Goal: Task Accomplishment & Management: Manage account settings

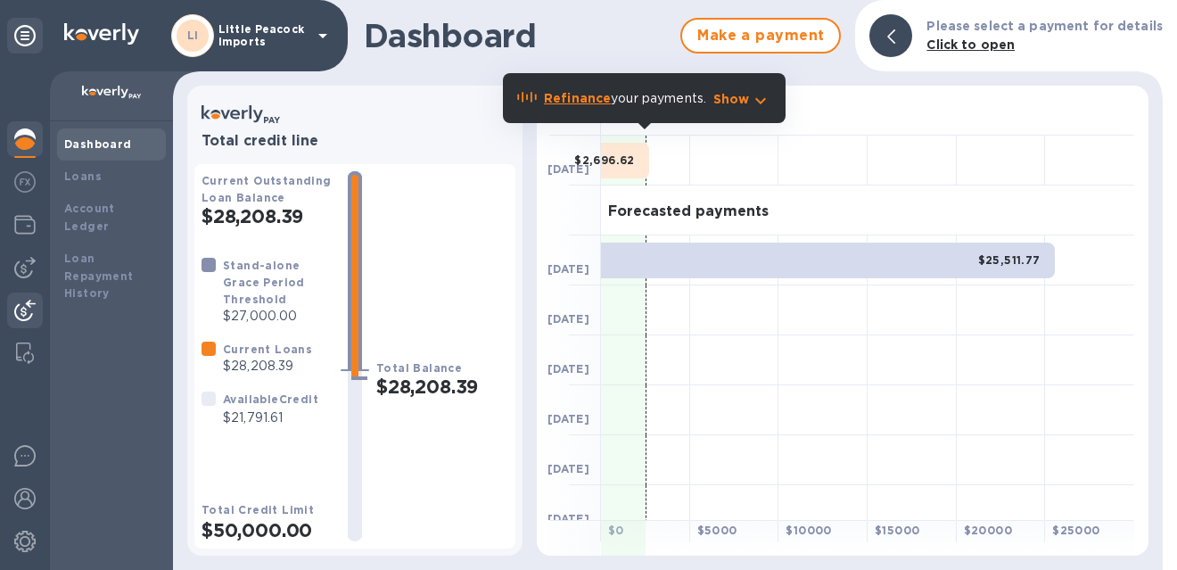
click at [15, 313] on img at bounding box center [24, 310] width 21 height 21
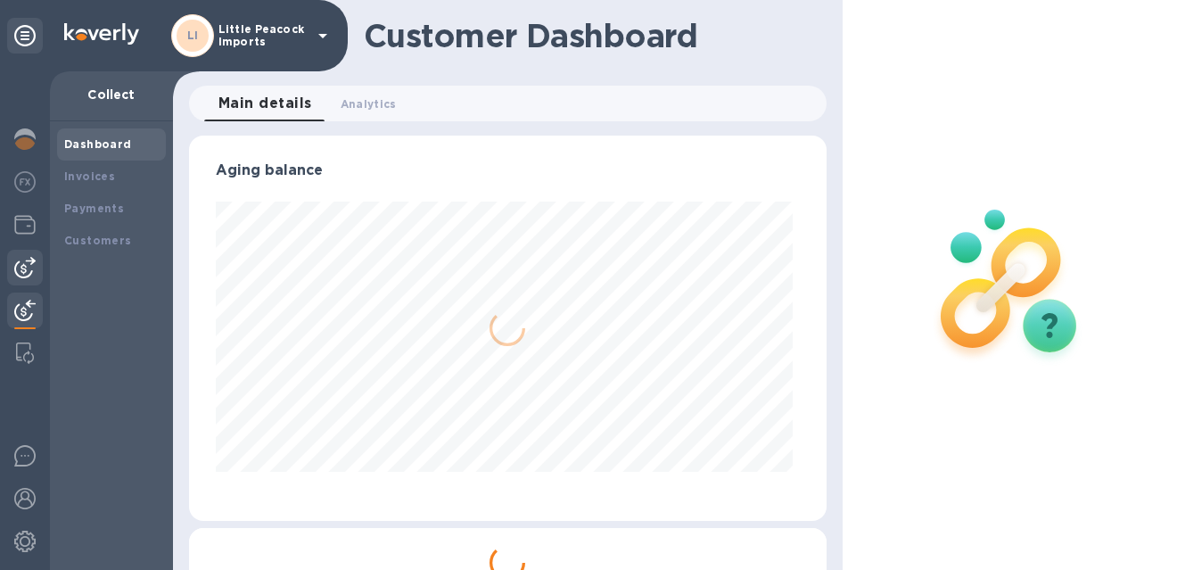
scroll to position [385, 630]
click at [27, 271] on img at bounding box center [24, 267] width 21 height 21
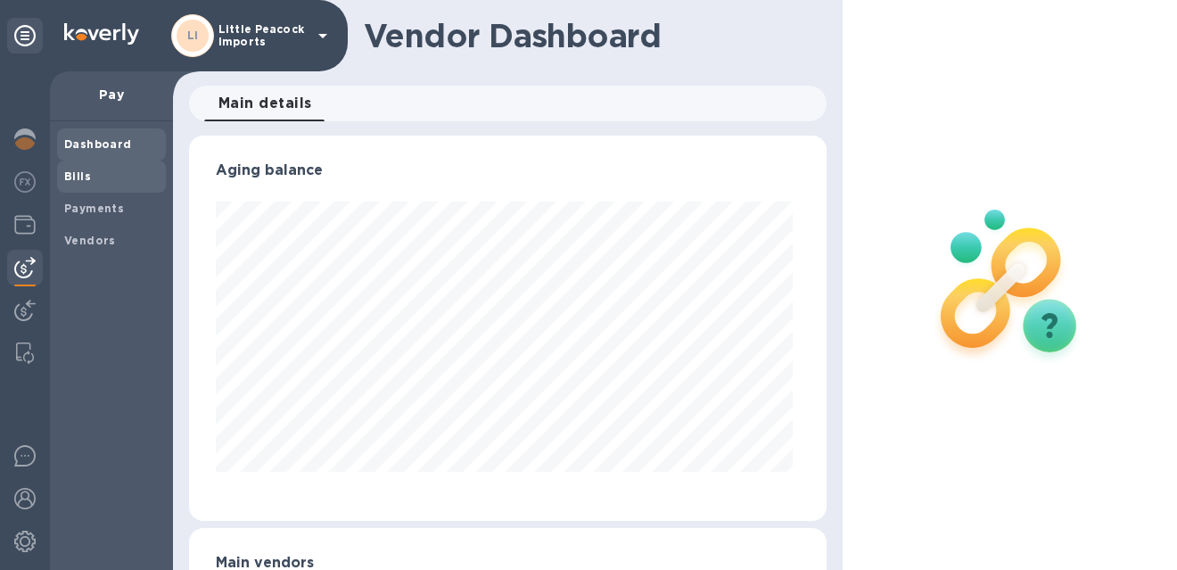
click at [95, 171] on span "Bills" at bounding box center [111, 177] width 95 height 18
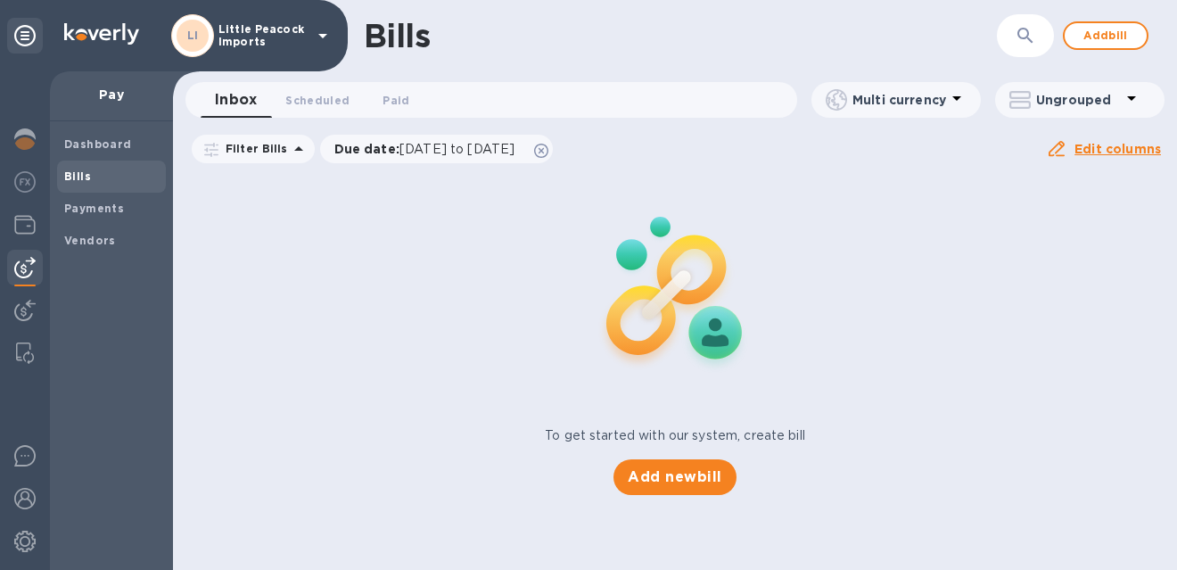
click at [707, 495] on div "Add new bill" at bounding box center [674, 477] width 136 height 50
click at [709, 484] on span "Add new bill" at bounding box center [675, 476] width 94 height 21
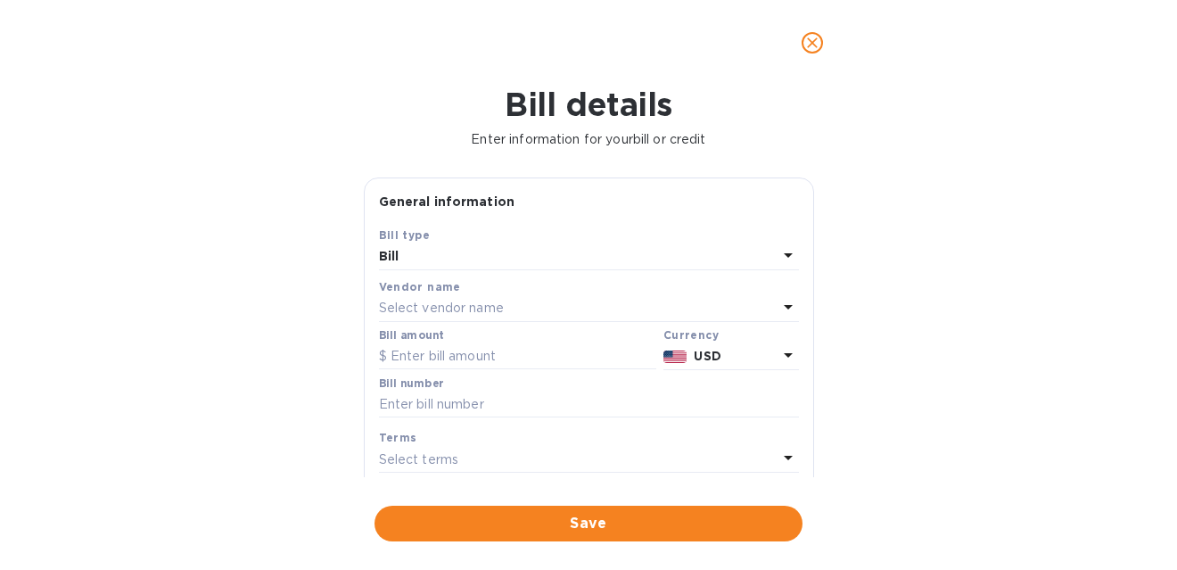
click at [458, 302] on p "Select vendor name" at bounding box center [441, 308] width 125 height 19
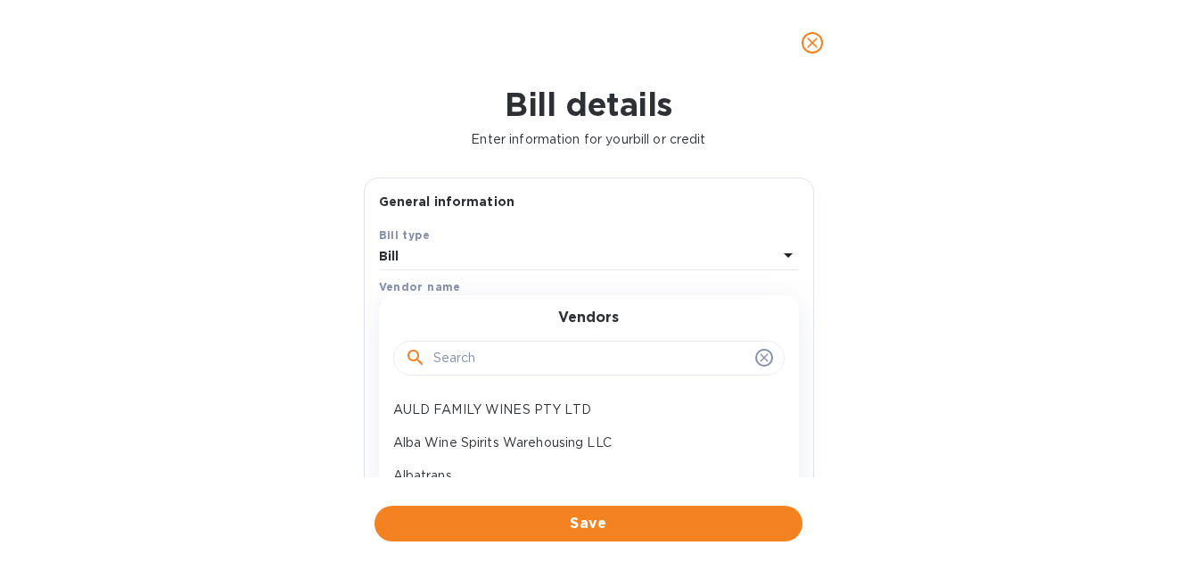
click at [483, 365] on input "text" at bounding box center [590, 358] width 315 height 27
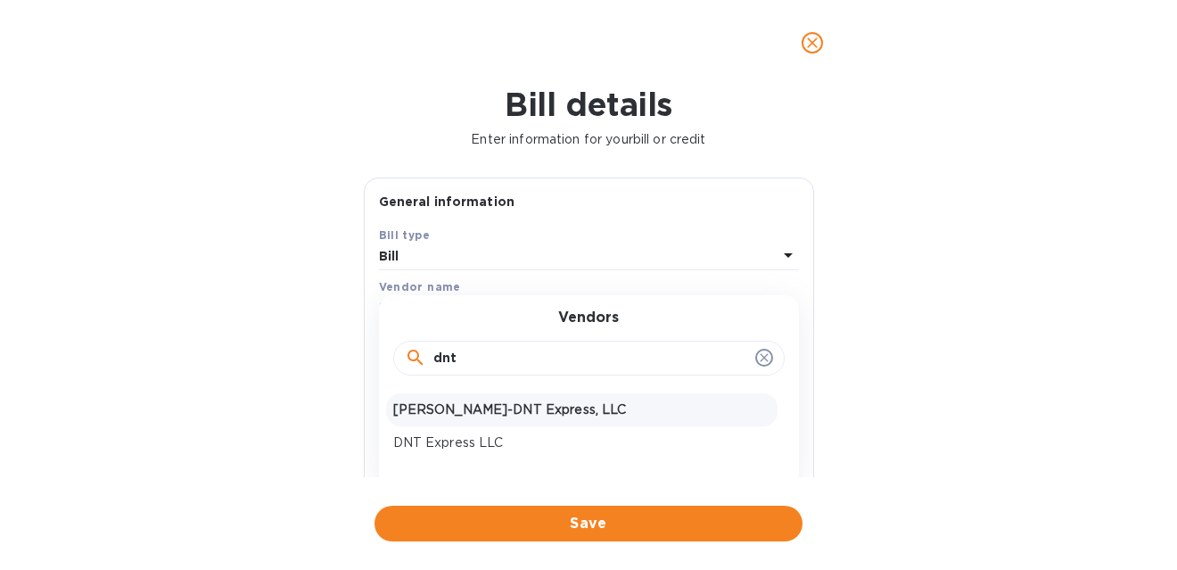
type input "dnt"
click at [483, 408] on p "[PERSON_NAME]-DNT Express, LLC" at bounding box center [581, 409] width 377 height 19
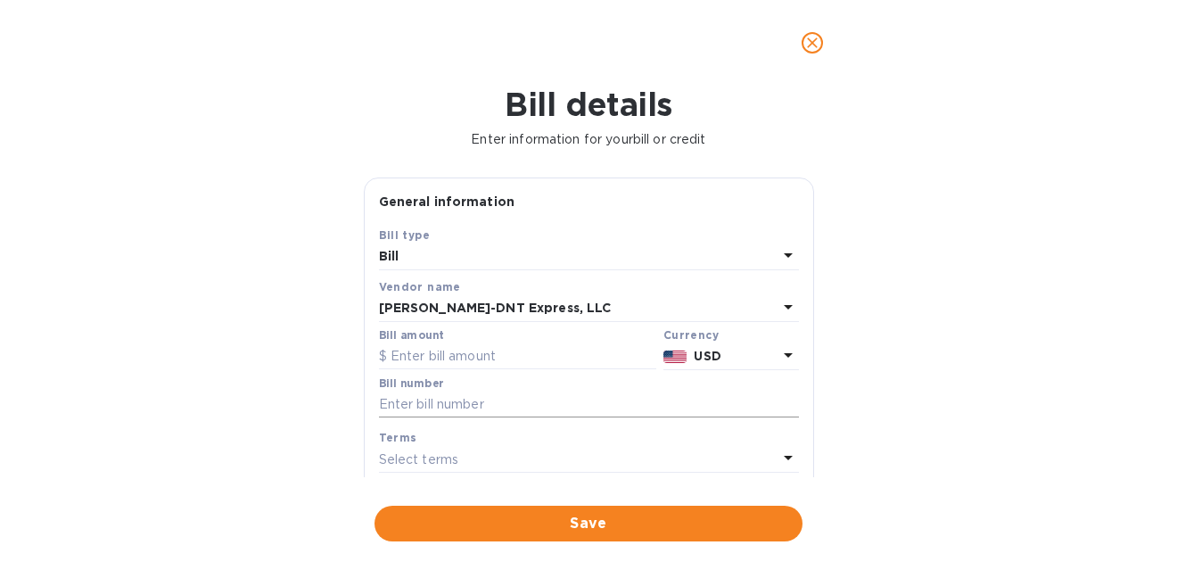
click at [507, 406] on input "text" at bounding box center [589, 405] width 420 height 27
paste input "12540 12625 13725"
type input "12540 12625 13725 (old invoices)"
click at [539, 349] on input "text" at bounding box center [517, 356] width 277 height 27
type input "204.13"
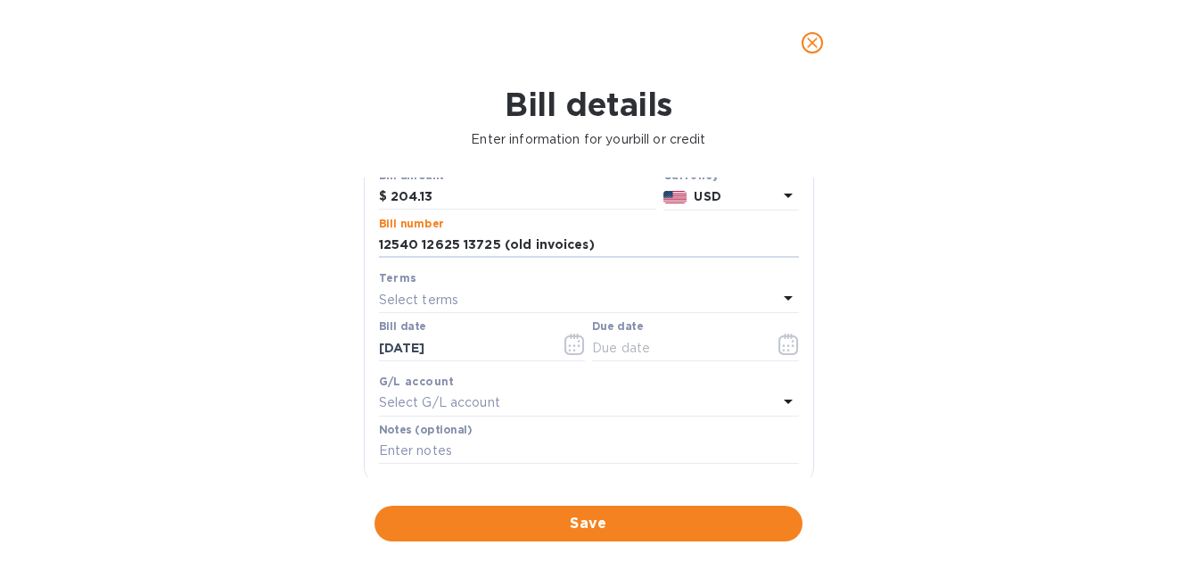
scroll to position [218, 0]
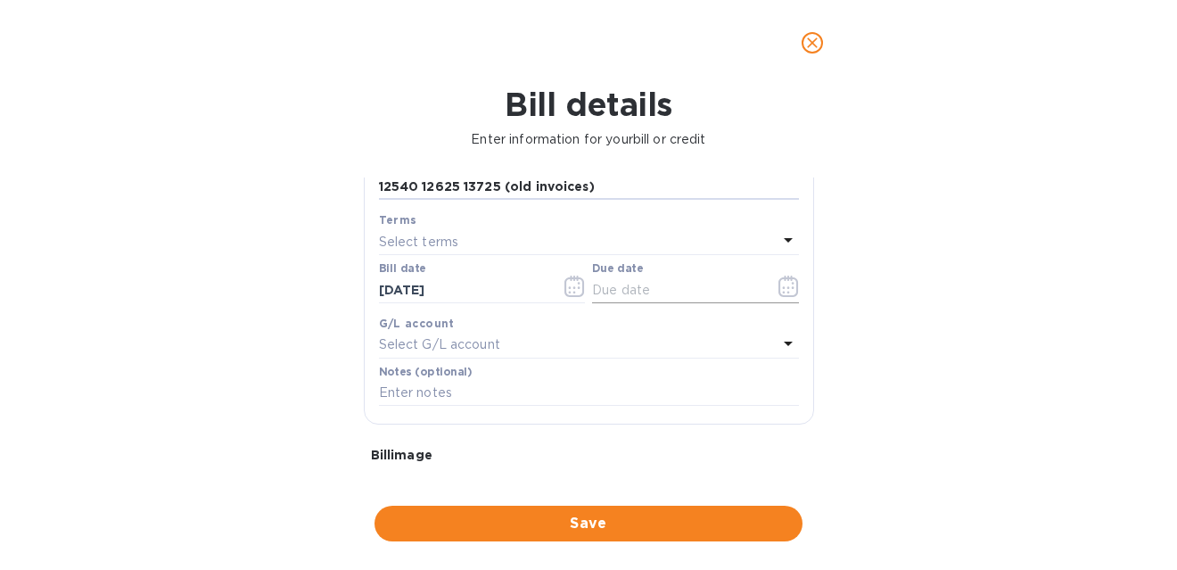
click at [779, 287] on icon "button" at bounding box center [789, 286] width 20 height 21
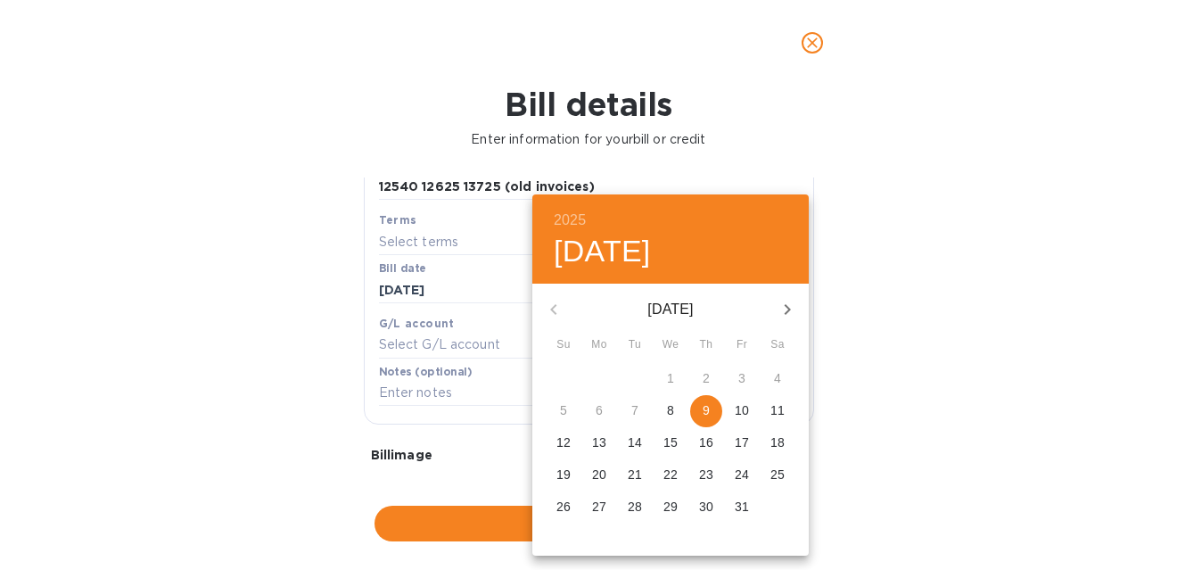
click at [711, 403] on span "9" at bounding box center [706, 410] width 32 height 18
type input "[DATE]"
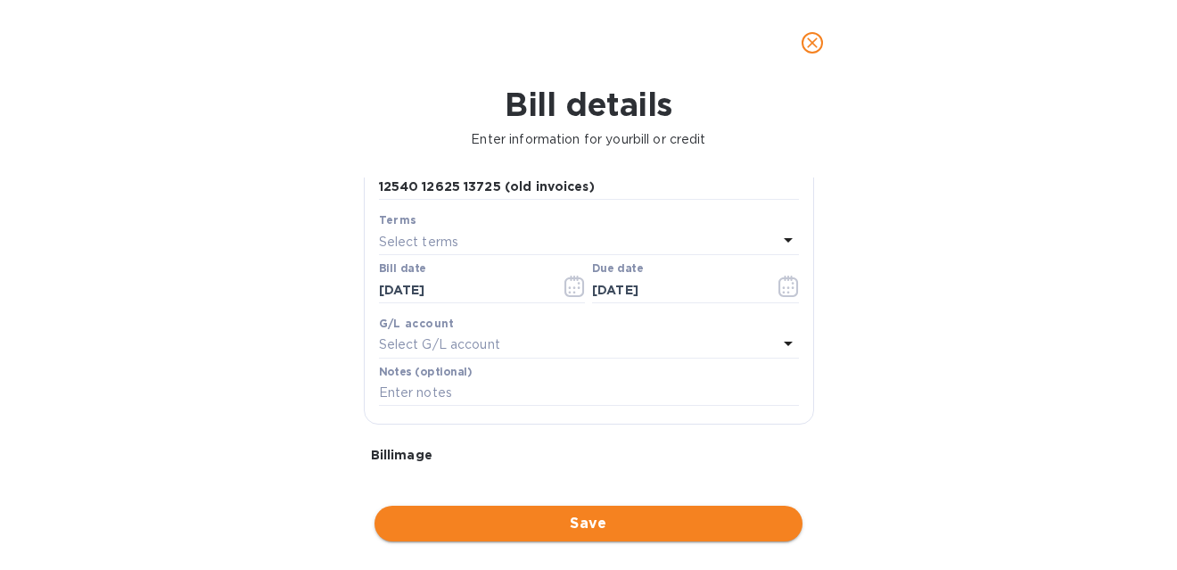
click at [638, 522] on span "Save" at bounding box center [589, 523] width 400 height 21
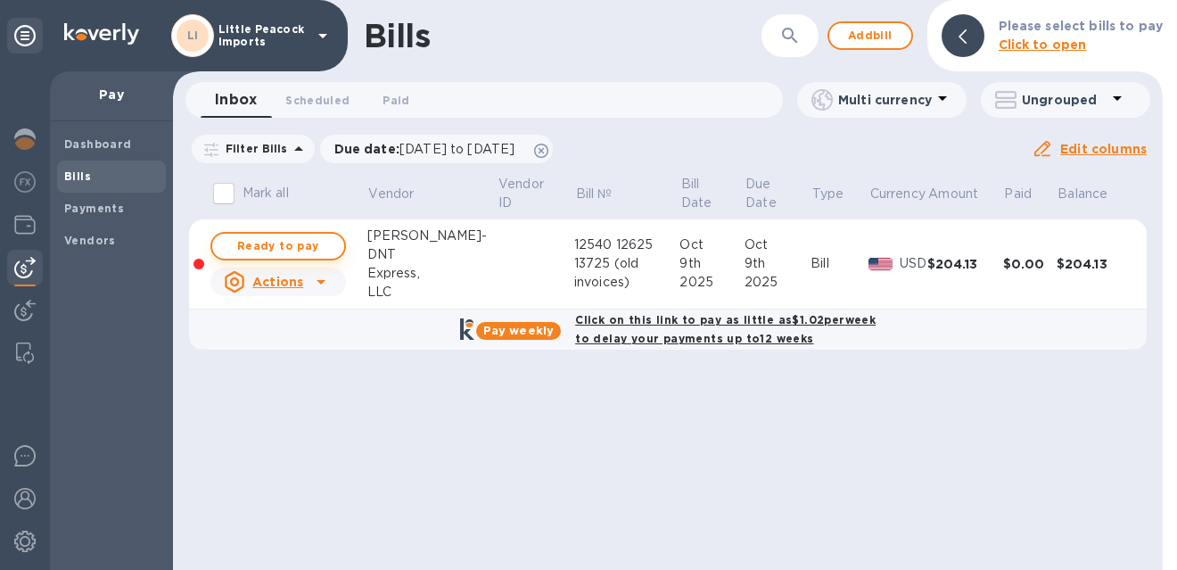
click at [309, 239] on span "Ready to pay" at bounding box center [278, 245] width 103 height 21
click at [309, 244] on span "Ready to pay" at bounding box center [278, 245] width 103 height 21
checkbox input "true"
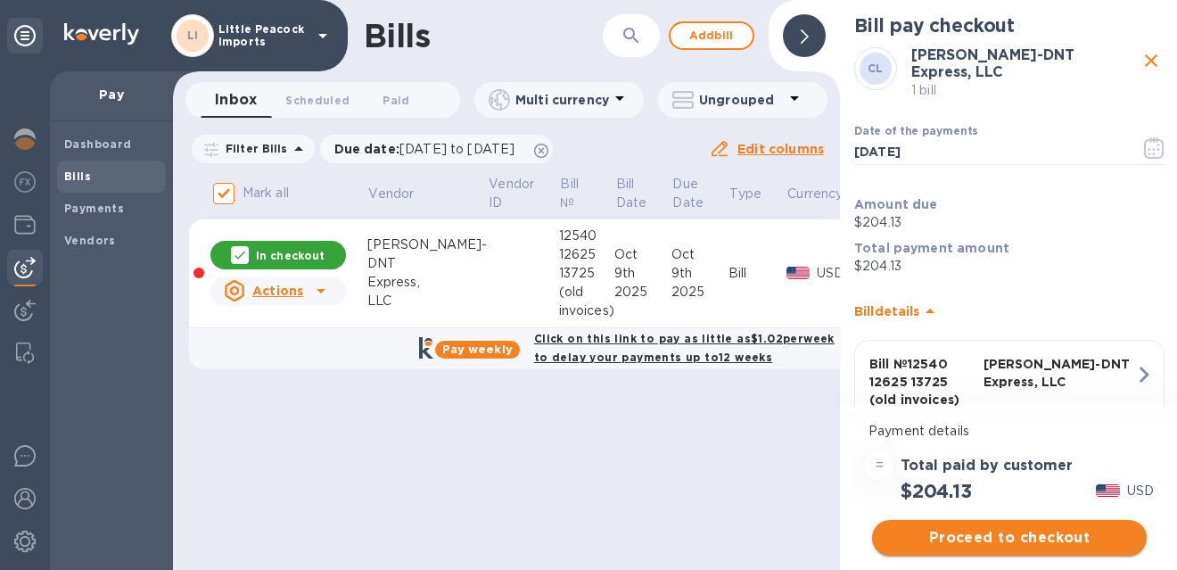
click at [1058, 534] on span "Proceed to checkout" at bounding box center [1010, 537] width 246 height 21
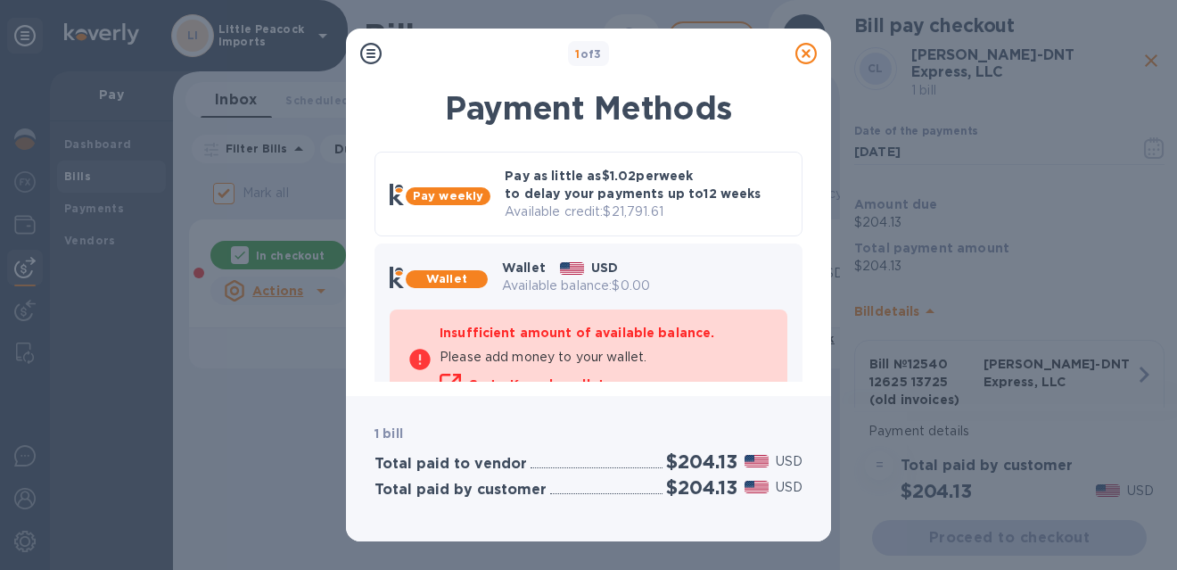
scroll to position [199, 0]
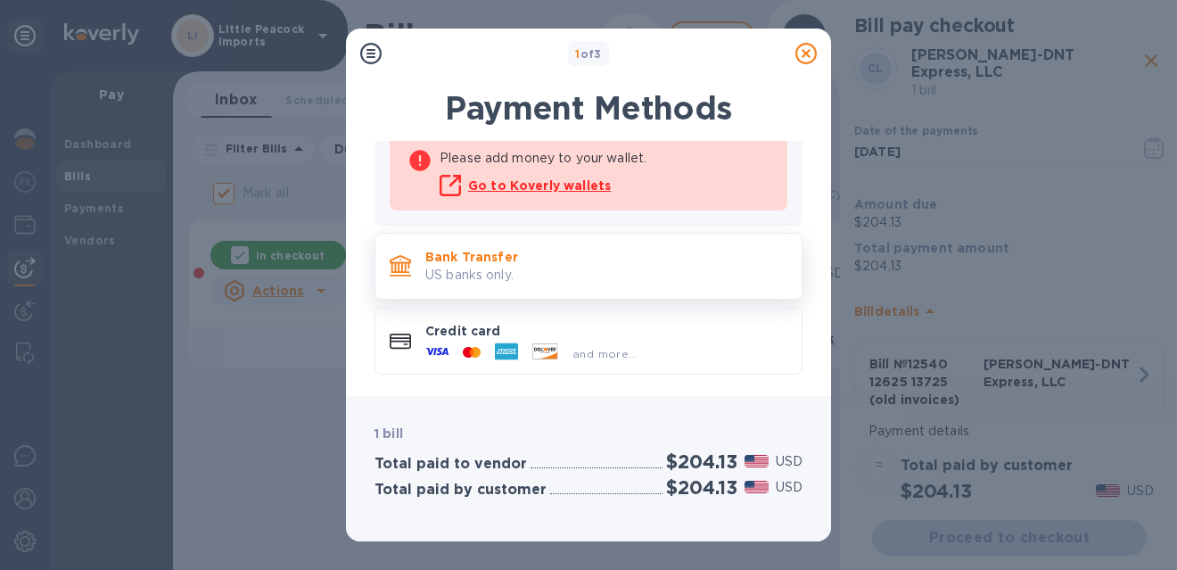
click at [606, 261] on p "Bank Transfer" at bounding box center [606, 257] width 362 height 18
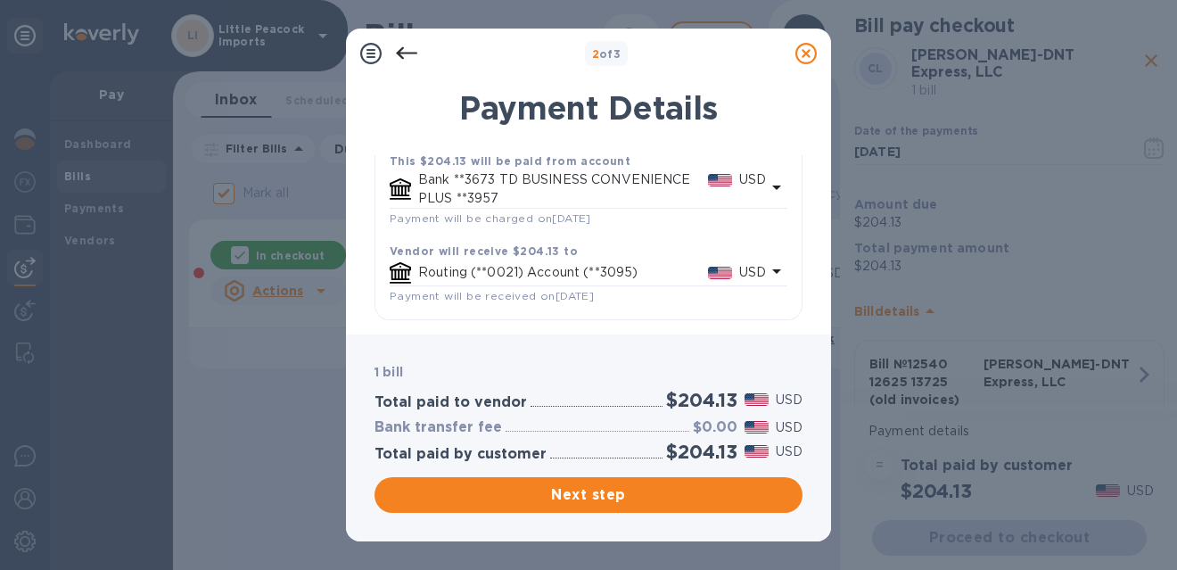
scroll to position [140, 0]
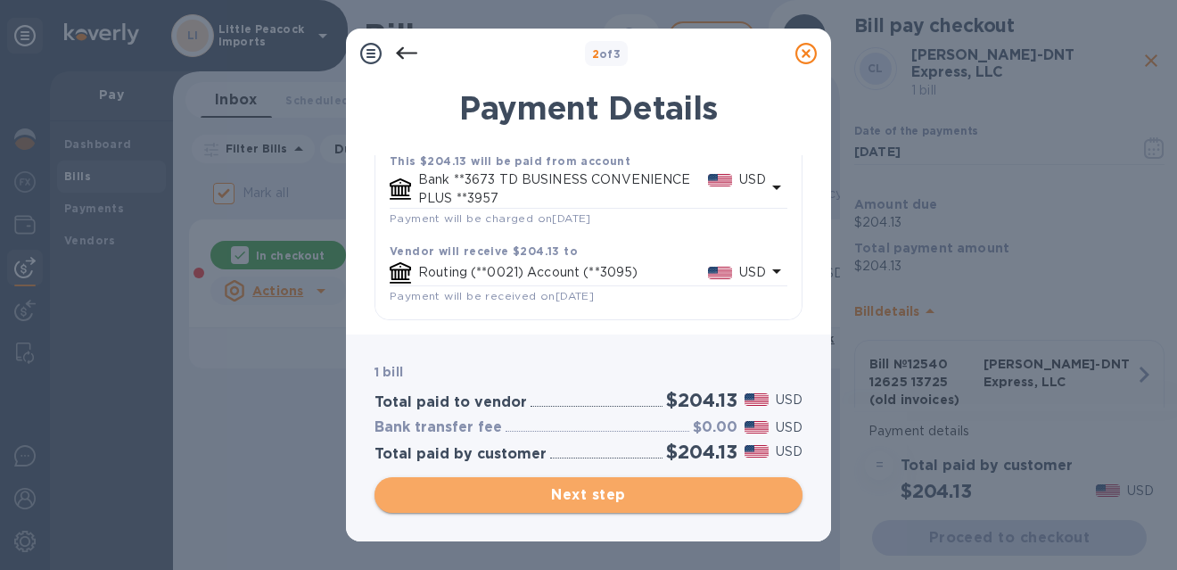
click at [708, 491] on span "Next step" at bounding box center [589, 494] width 400 height 21
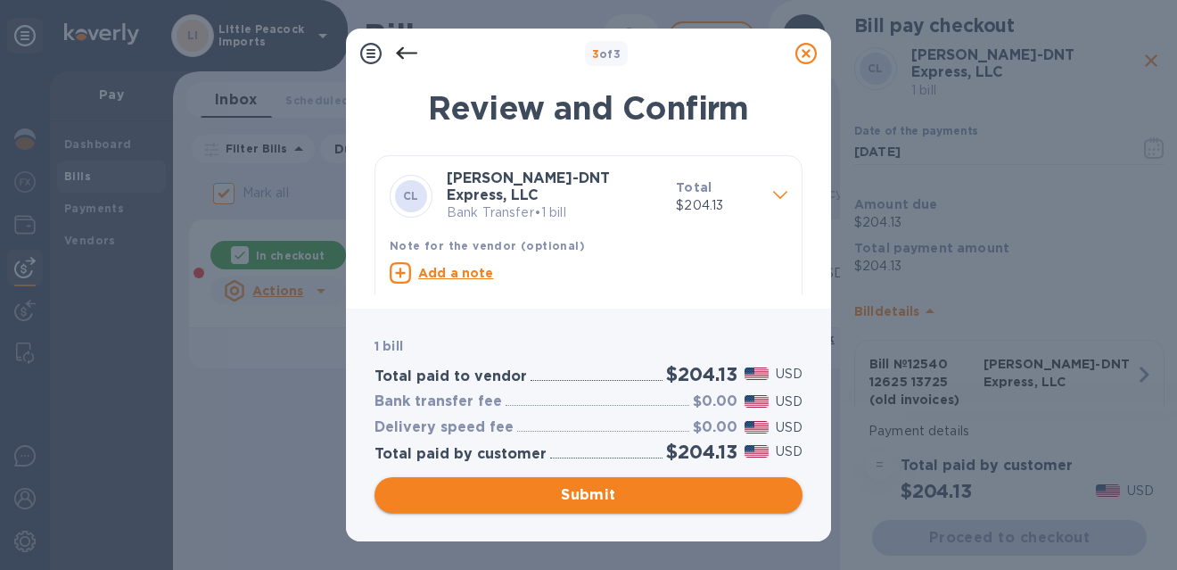
click at [654, 489] on span "Submit" at bounding box center [589, 494] width 400 height 21
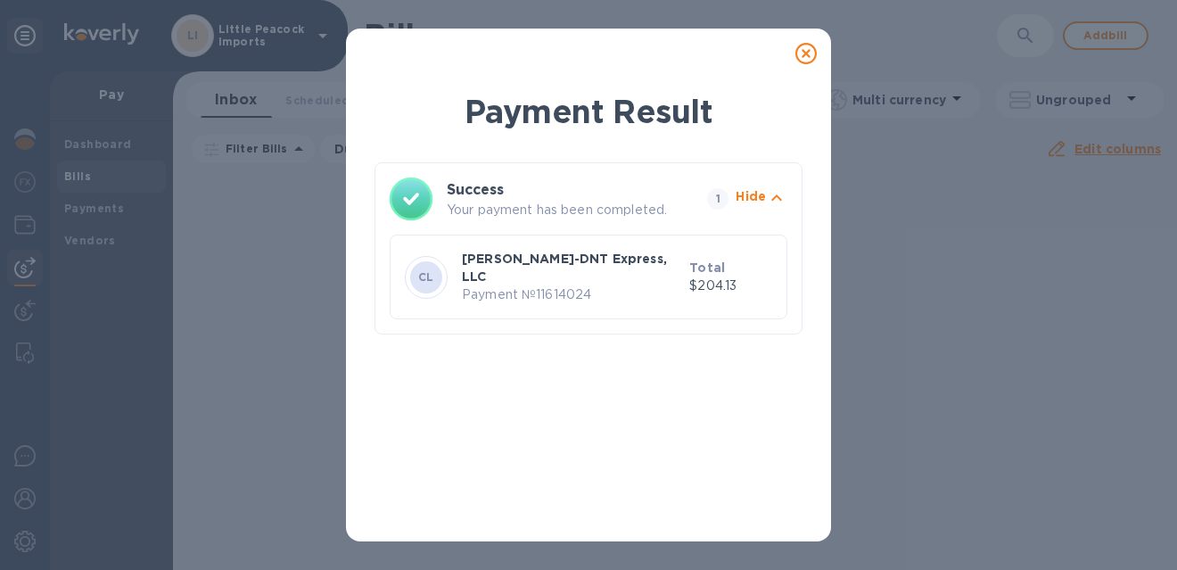
click at [804, 53] on icon at bounding box center [806, 53] width 21 height 21
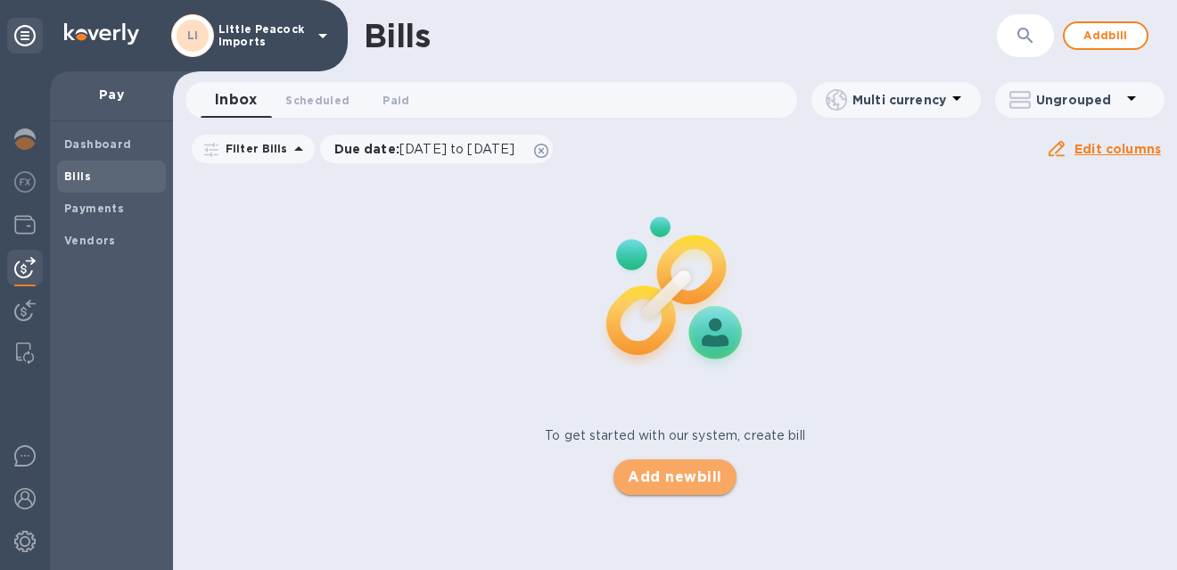
click at [688, 481] on span "Add new bill" at bounding box center [675, 476] width 94 height 21
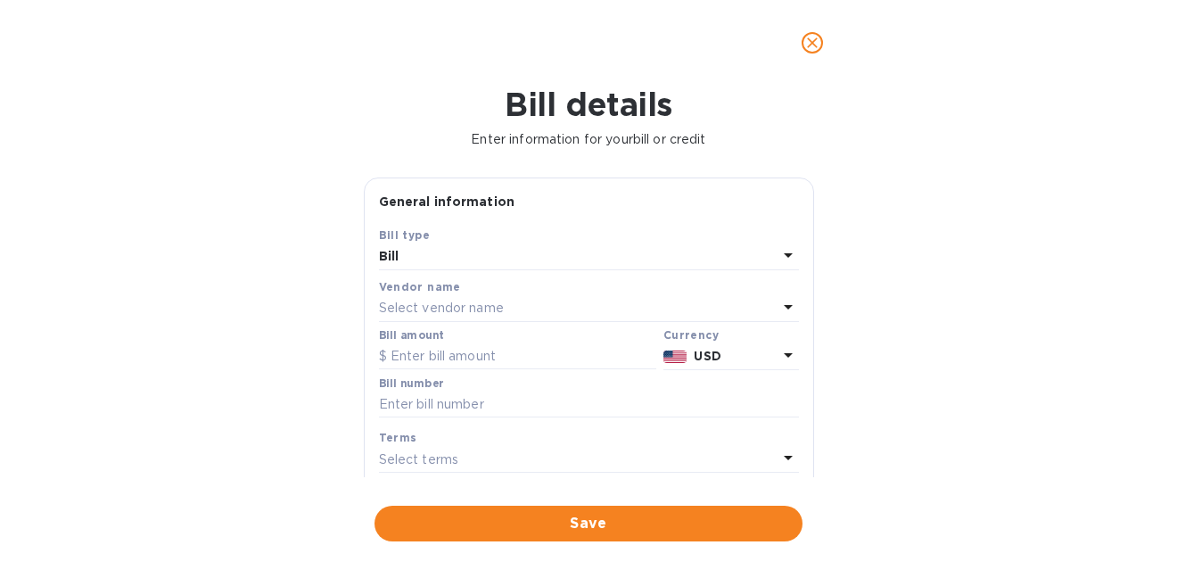
click at [486, 312] on p "Select vendor name" at bounding box center [441, 308] width 125 height 19
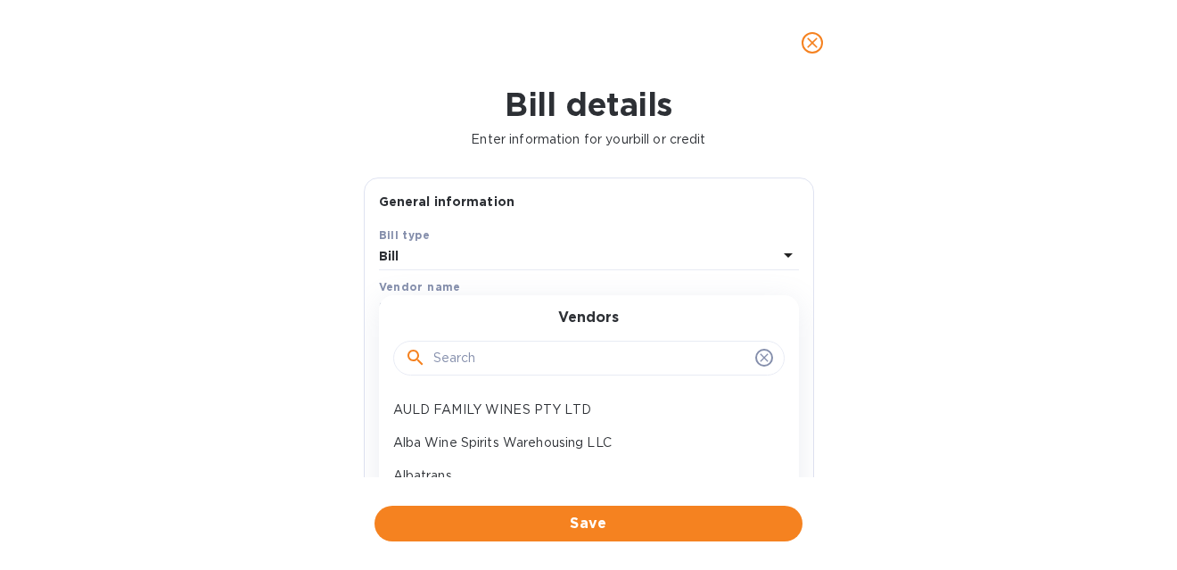
click at [466, 356] on input "text" at bounding box center [590, 358] width 315 height 27
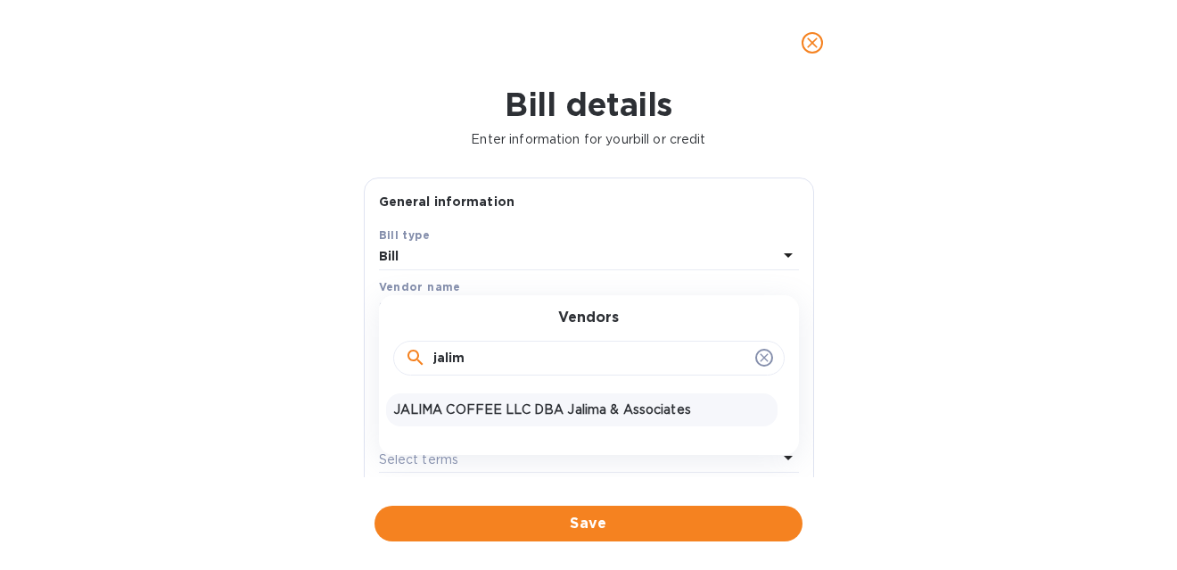
type input "jalim"
click at [450, 410] on p "JALIMA COFFEE LLC DBA Jalima & Associates" at bounding box center [581, 409] width 377 height 19
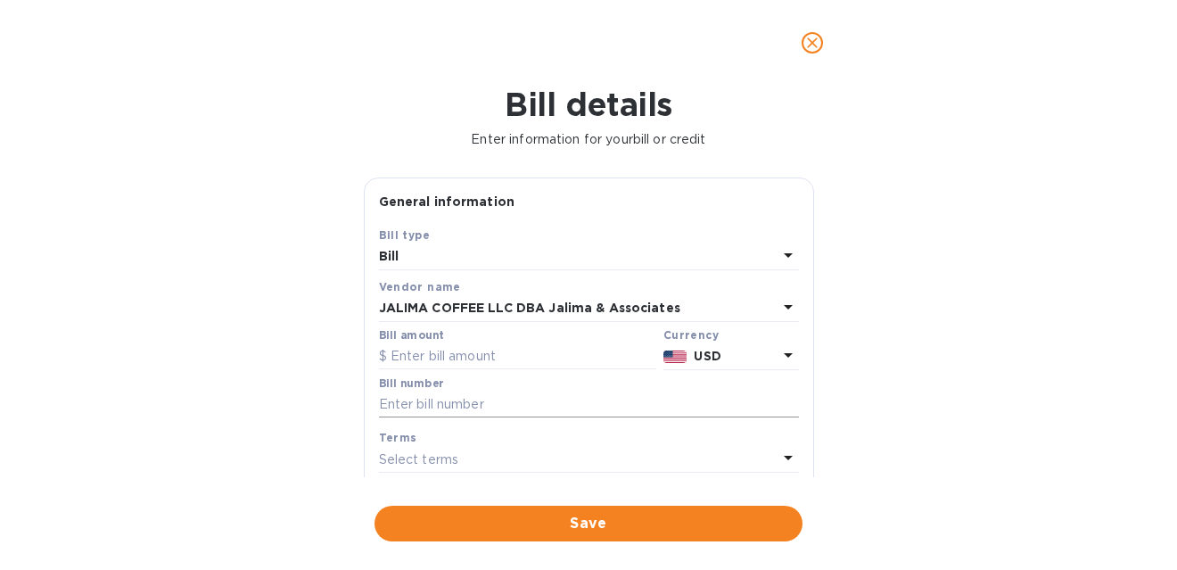
click at [488, 406] on input "text" at bounding box center [589, 405] width 420 height 27
paste input "4182"
type input "4182"
click at [489, 357] on input "text" at bounding box center [517, 356] width 277 height 27
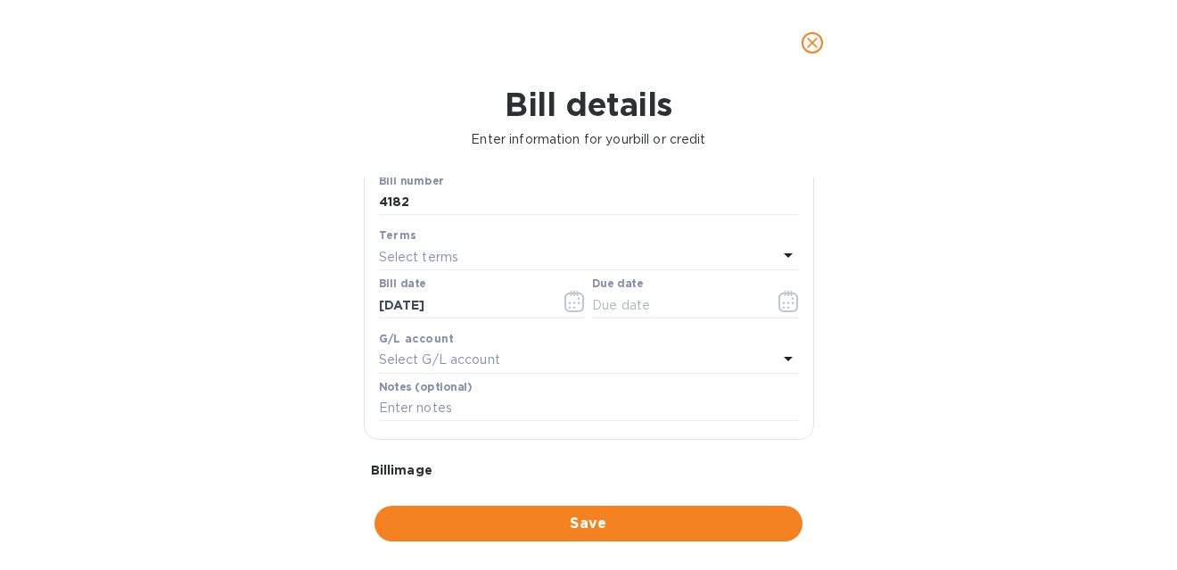
scroll to position [219, 0]
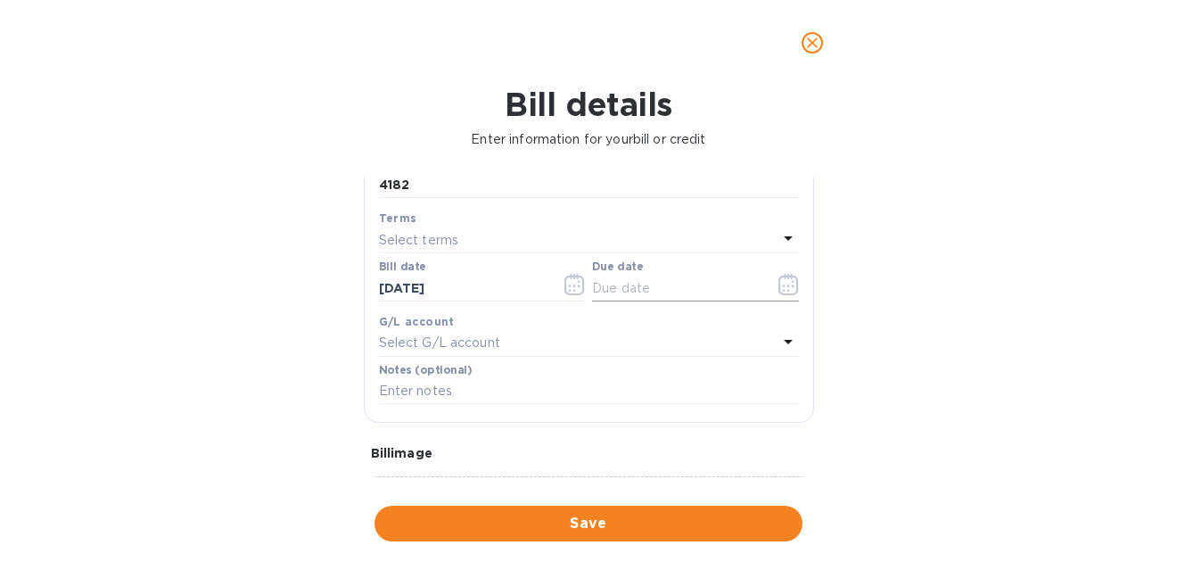
type input "551.25"
click at [779, 286] on icon "button" at bounding box center [789, 284] width 21 height 21
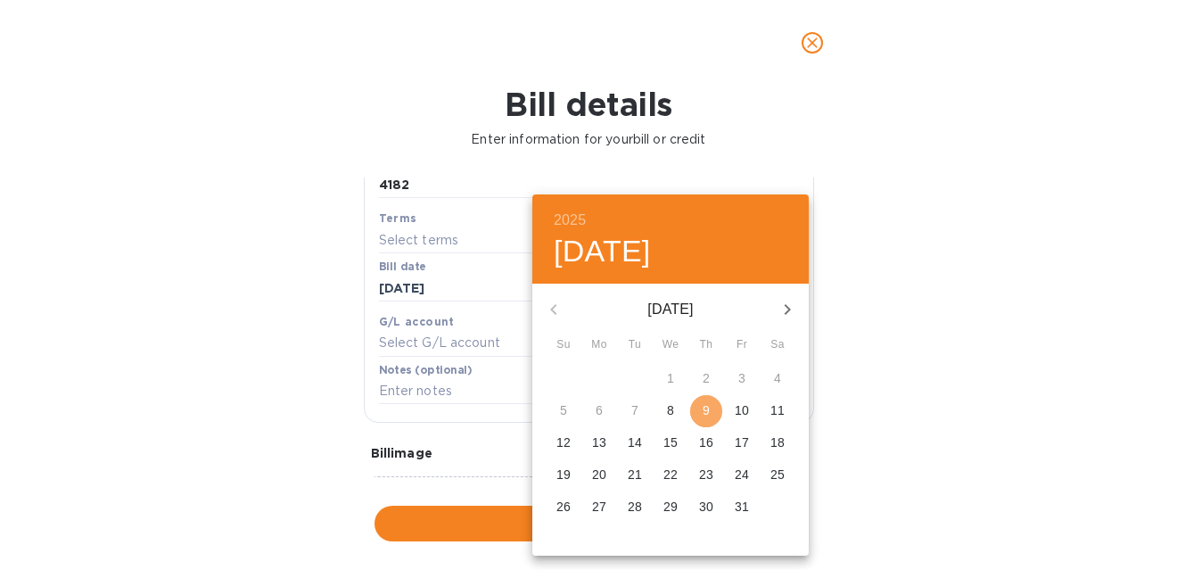
click at [711, 419] on span "9" at bounding box center [706, 410] width 32 height 18
type input "[DATE]"
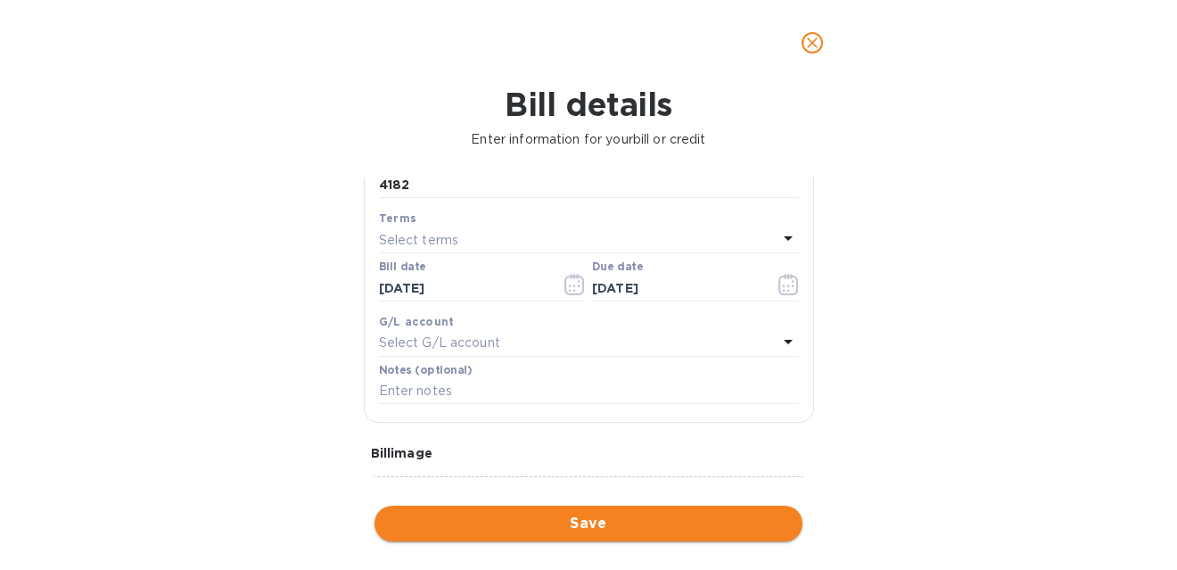
click at [631, 523] on span "Save" at bounding box center [589, 523] width 400 height 21
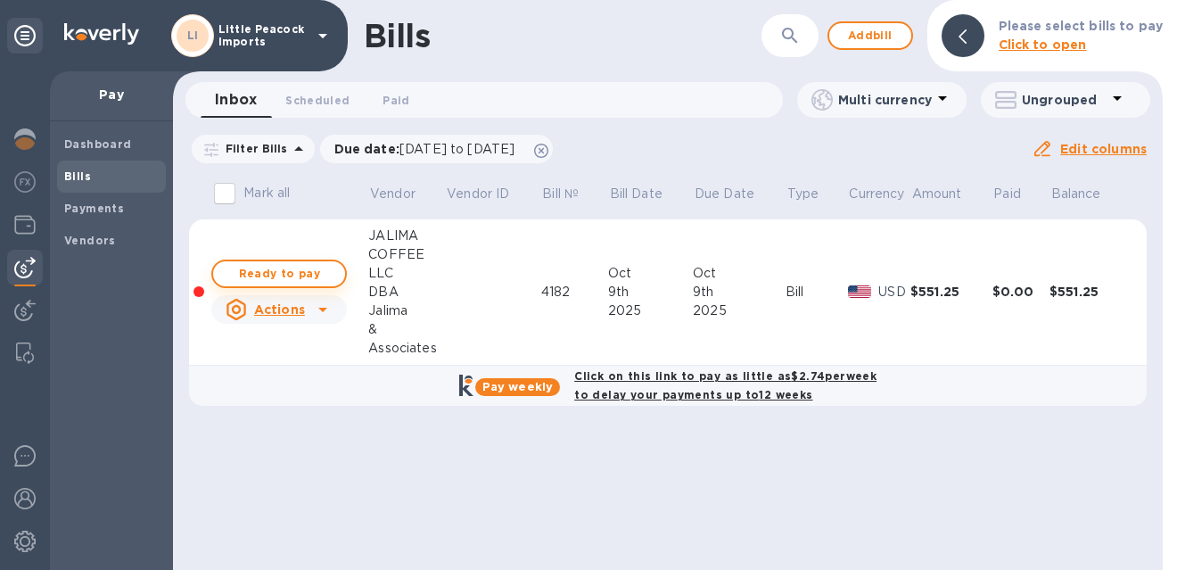
click at [295, 273] on span "Ready to pay" at bounding box center [278, 273] width 103 height 21
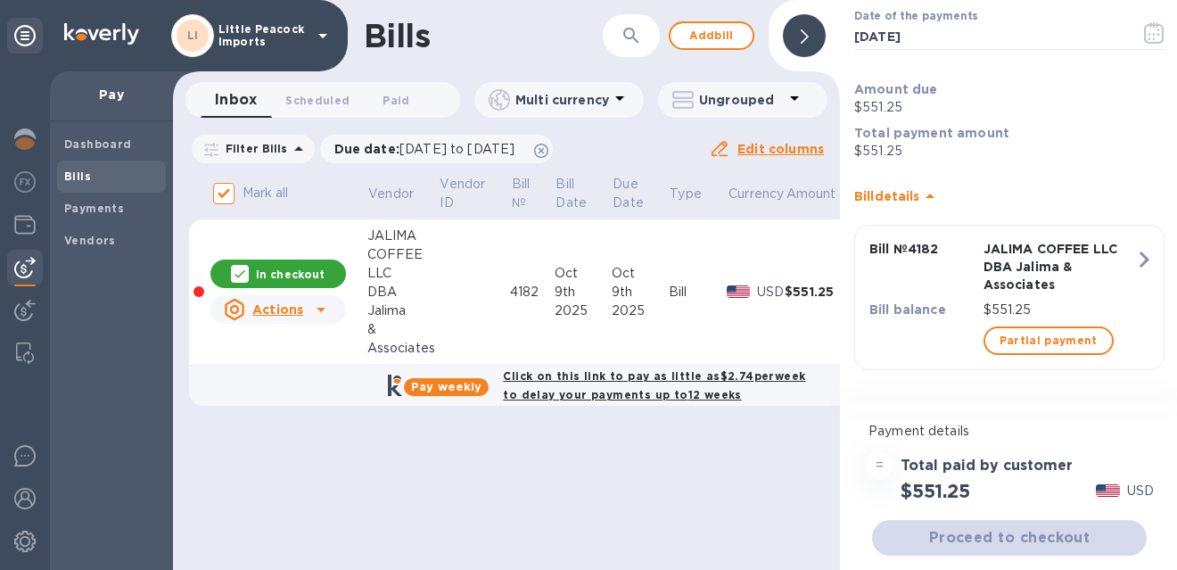
scroll to position [107, 0]
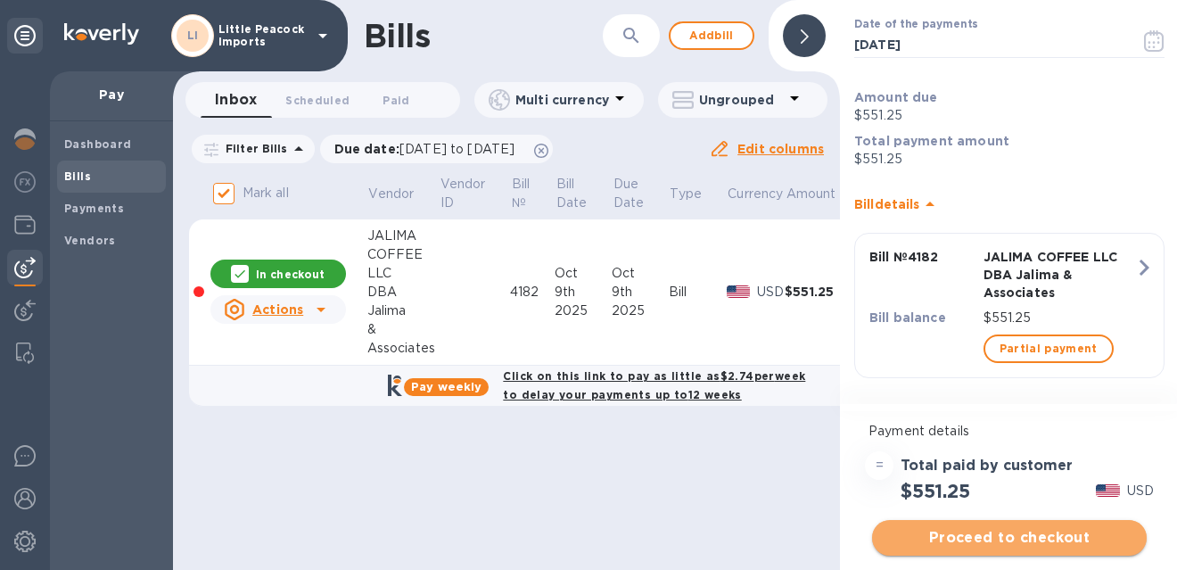
click at [997, 542] on span "Proceed to checkout" at bounding box center [1010, 537] width 246 height 21
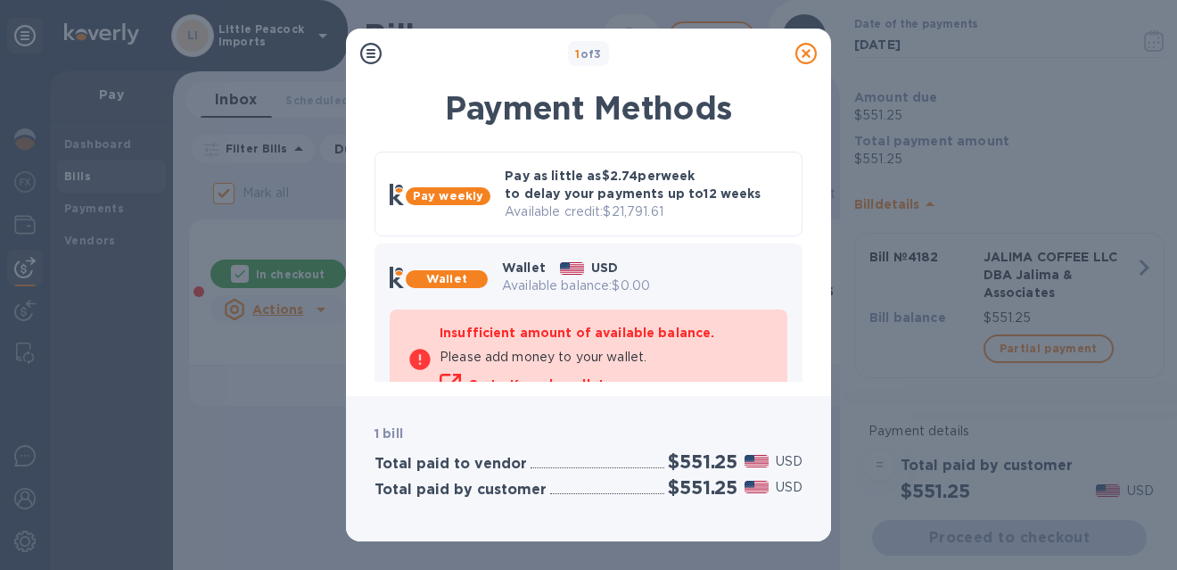
scroll to position [199, 0]
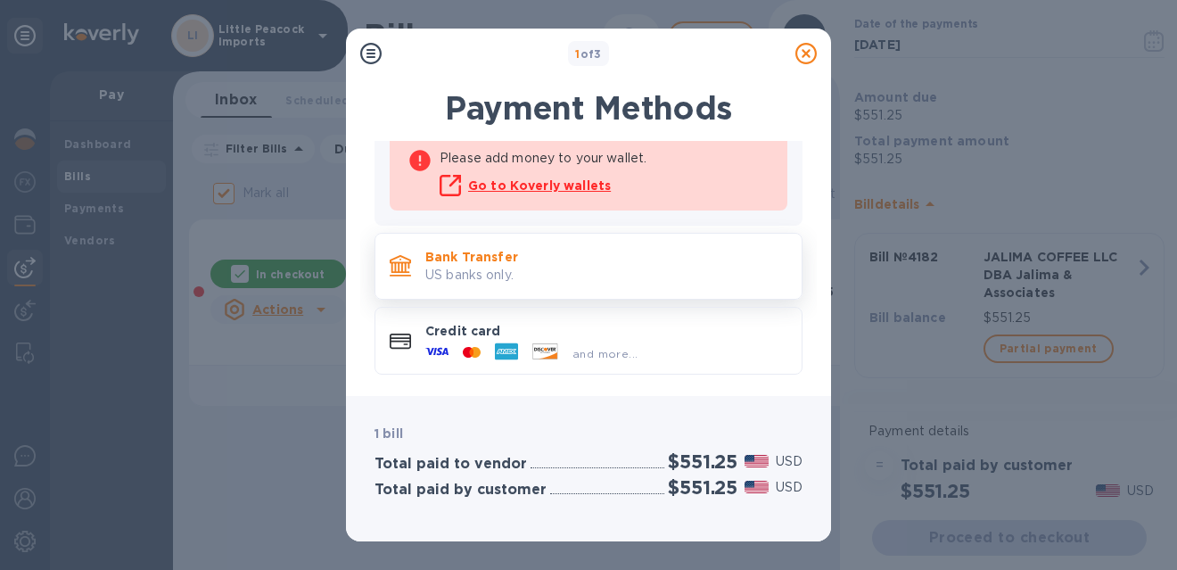
click at [621, 268] on p "US banks only." at bounding box center [606, 275] width 362 height 19
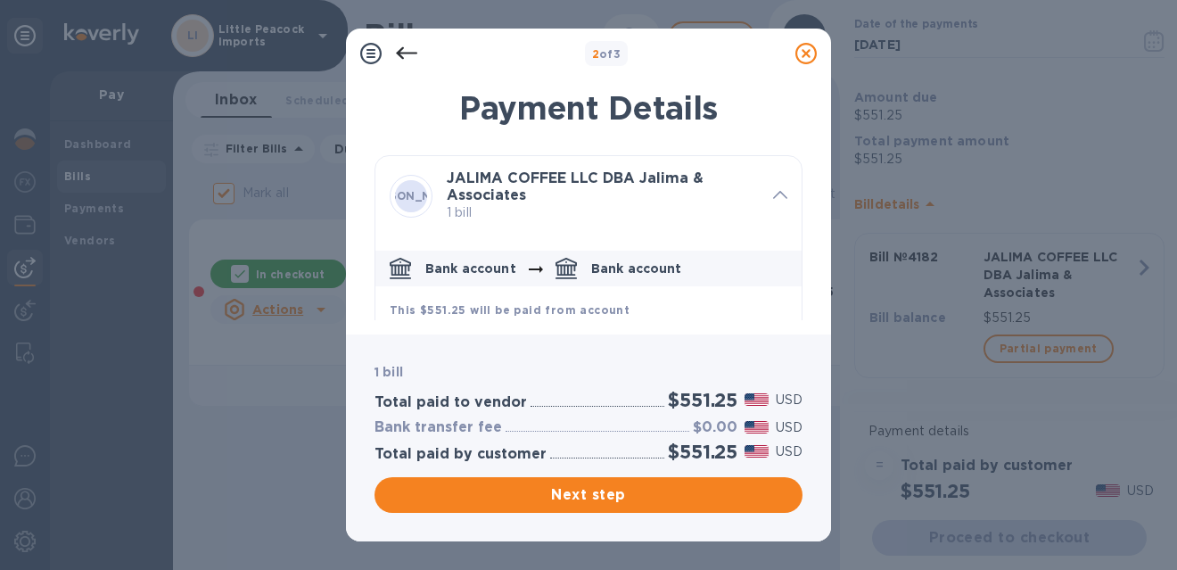
scroll to position [151, 0]
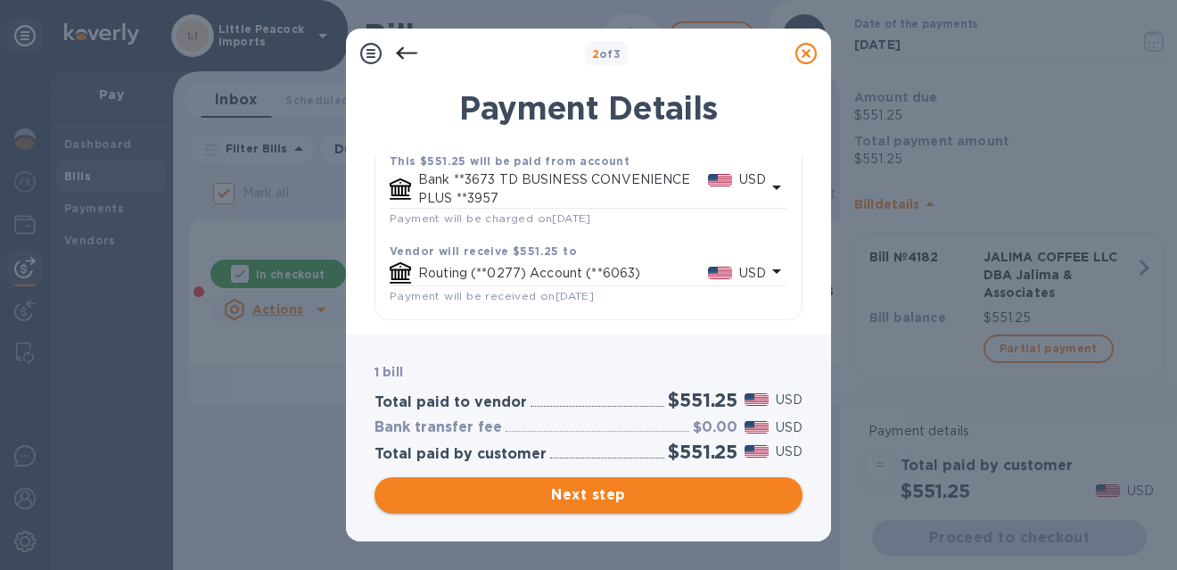
click at [686, 502] on span "Next step" at bounding box center [589, 494] width 400 height 21
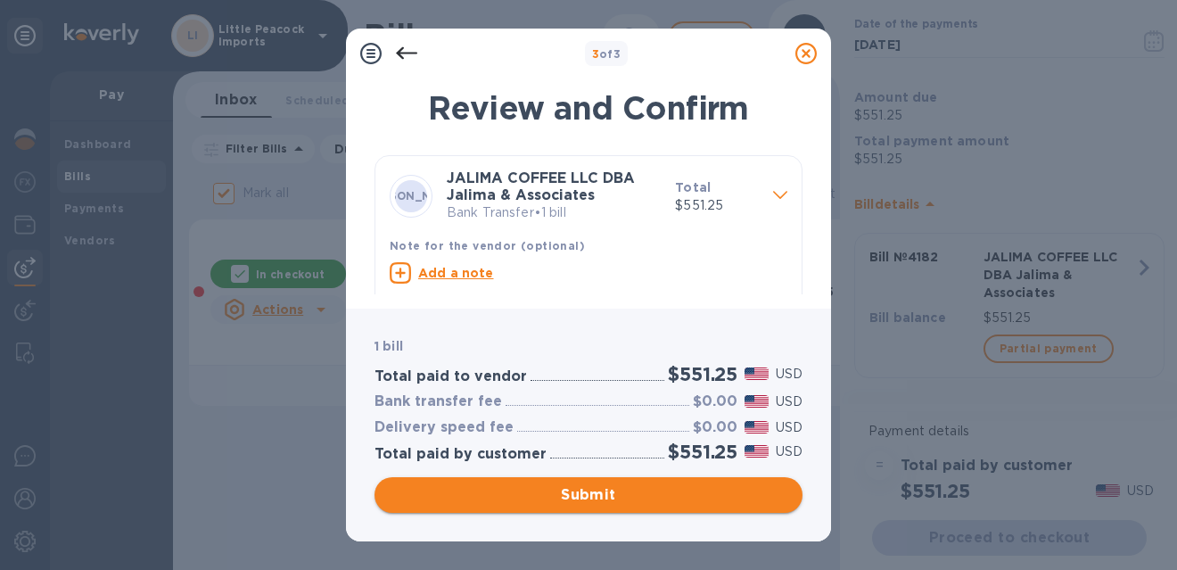
click at [691, 512] on button "Submit" at bounding box center [589, 495] width 428 height 36
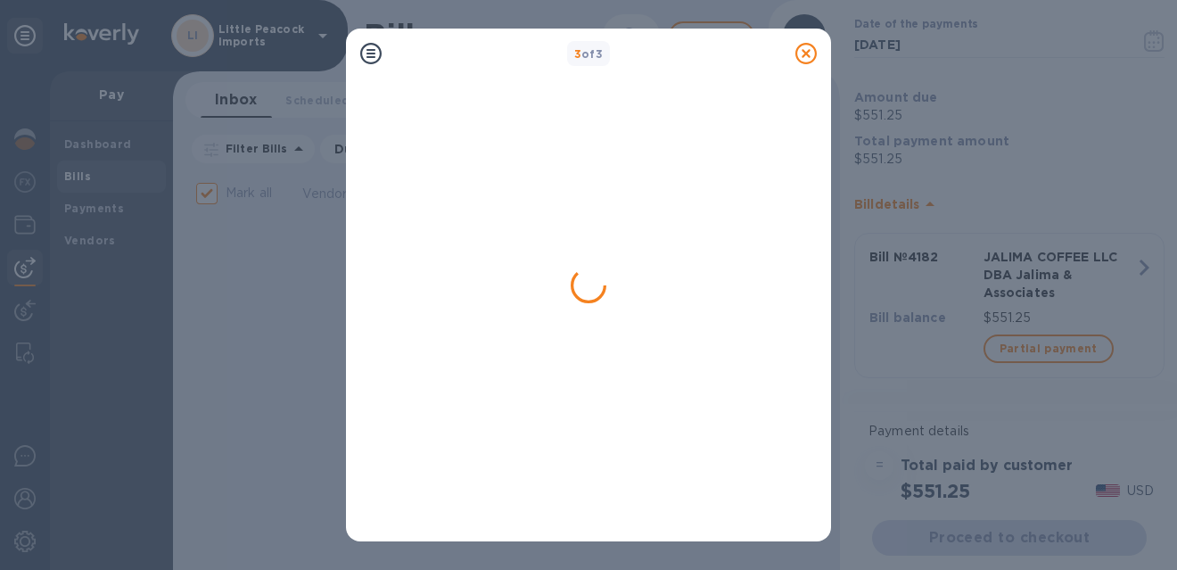
checkbox input "false"
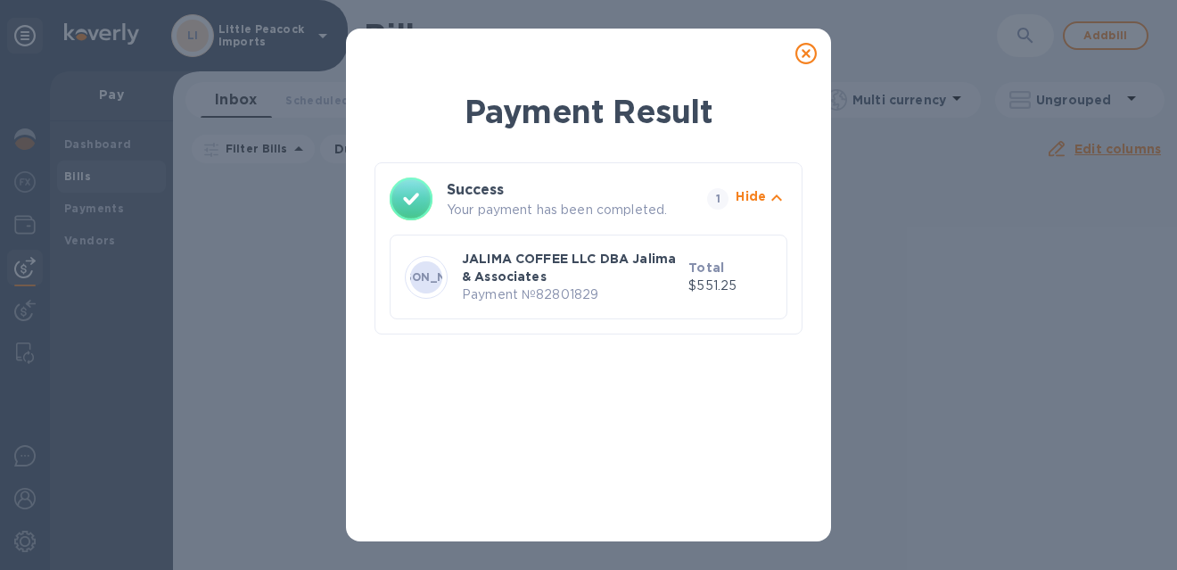
click at [805, 54] on icon at bounding box center [806, 53] width 21 height 21
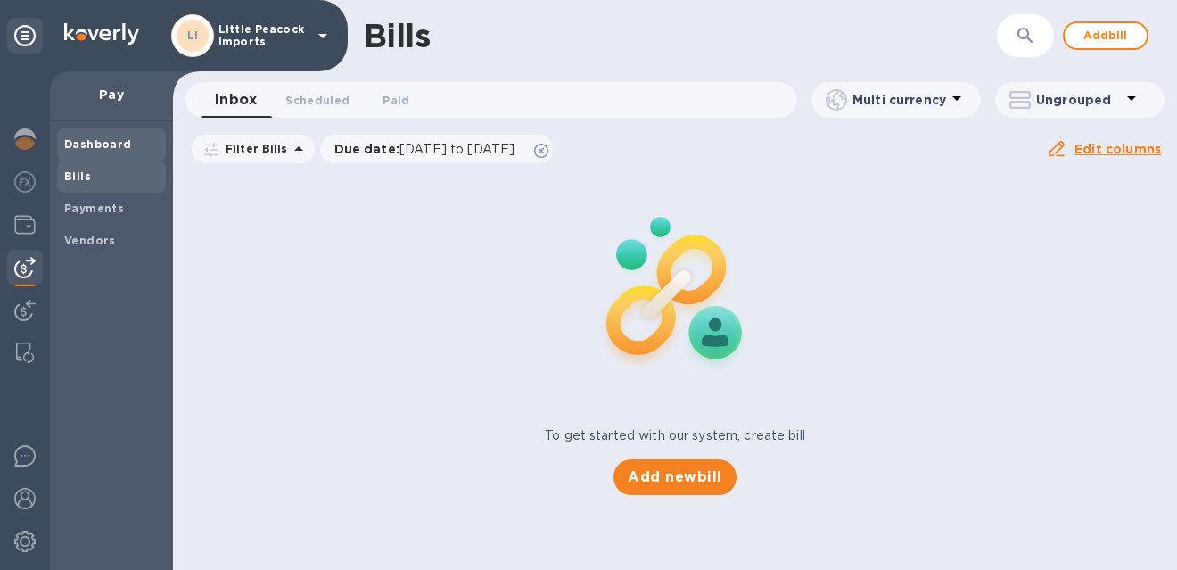
click at [93, 142] on b "Dashboard" at bounding box center [98, 143] width 68 height 13
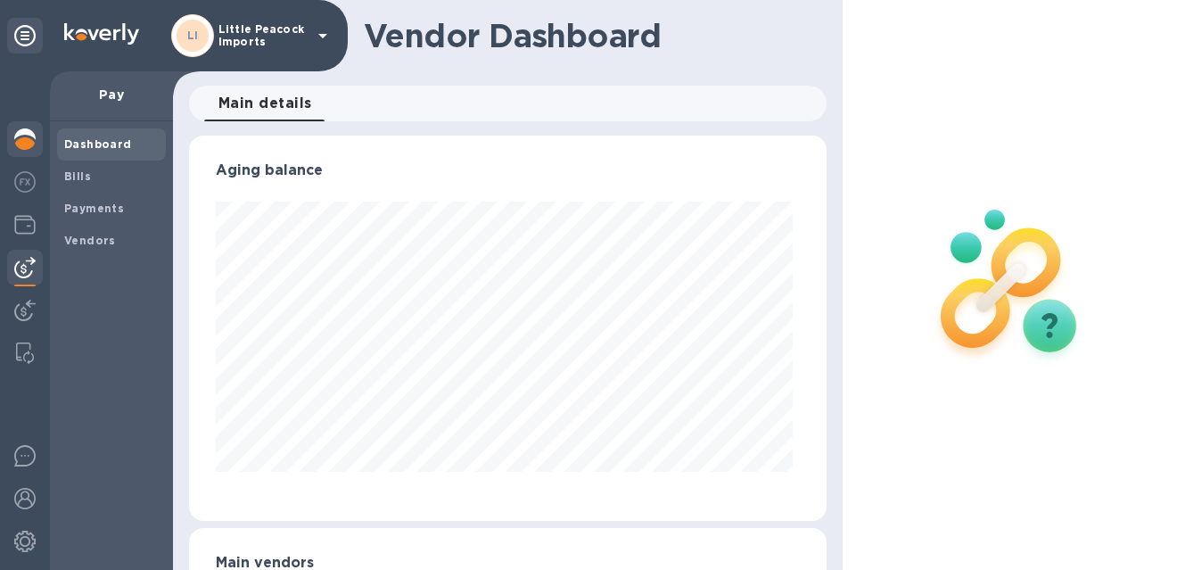
scroll to position [385, 630]
click at [30, 139] on img at bounding box center [24, 138] width 21 height 21
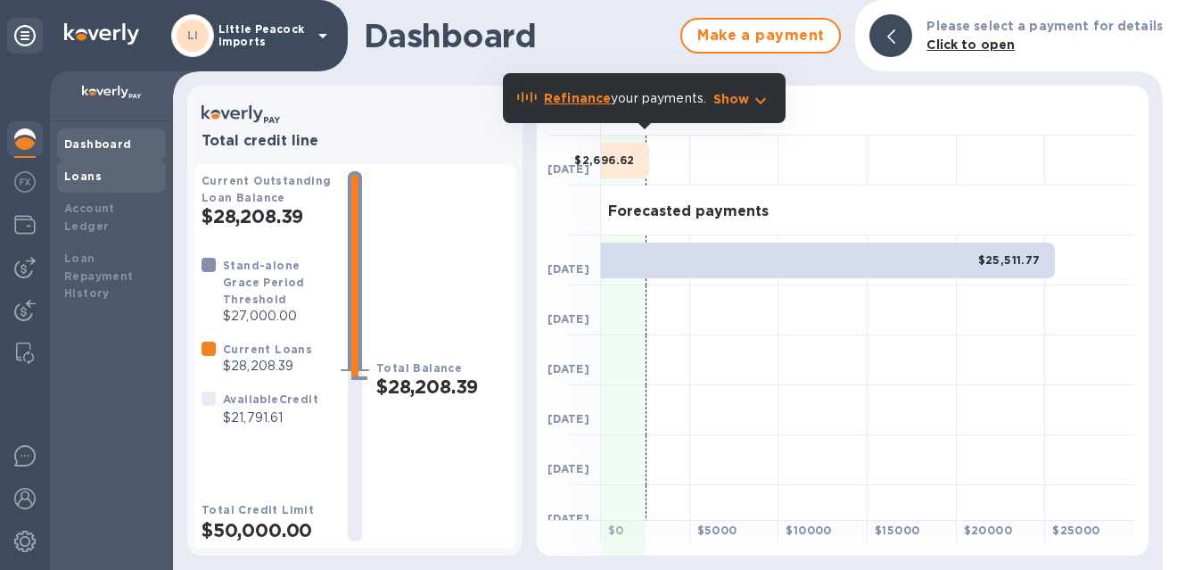
click at [71, 179] on b "Loans" at bounding box center [82, 175] width 37 height 13
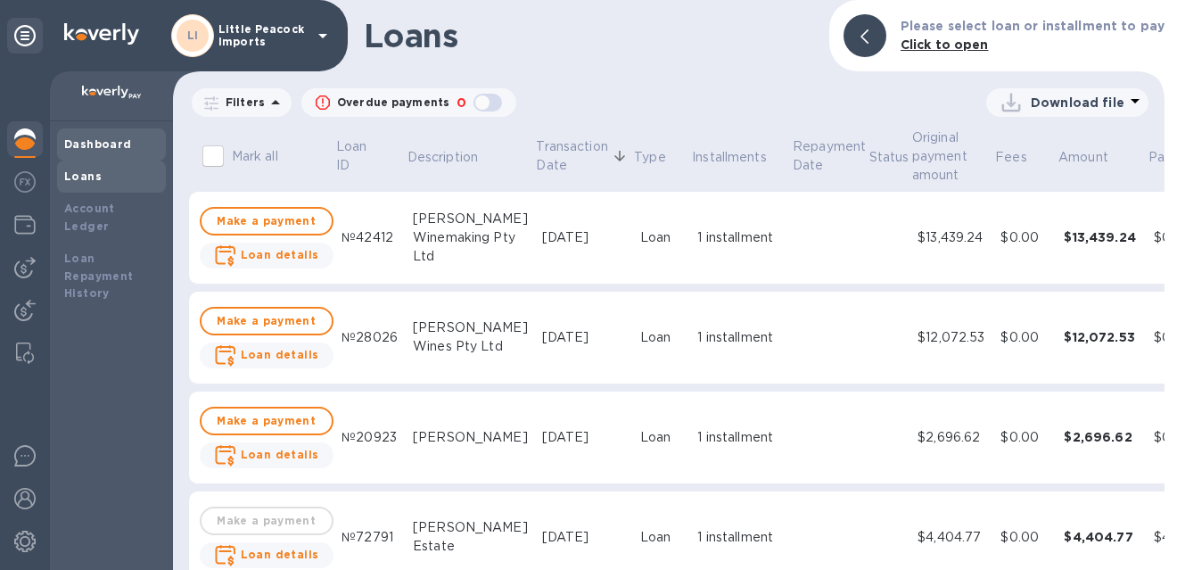
click at [108, 131] on div "Dashboard" at bounding box center [111, 144] width 109 height 32
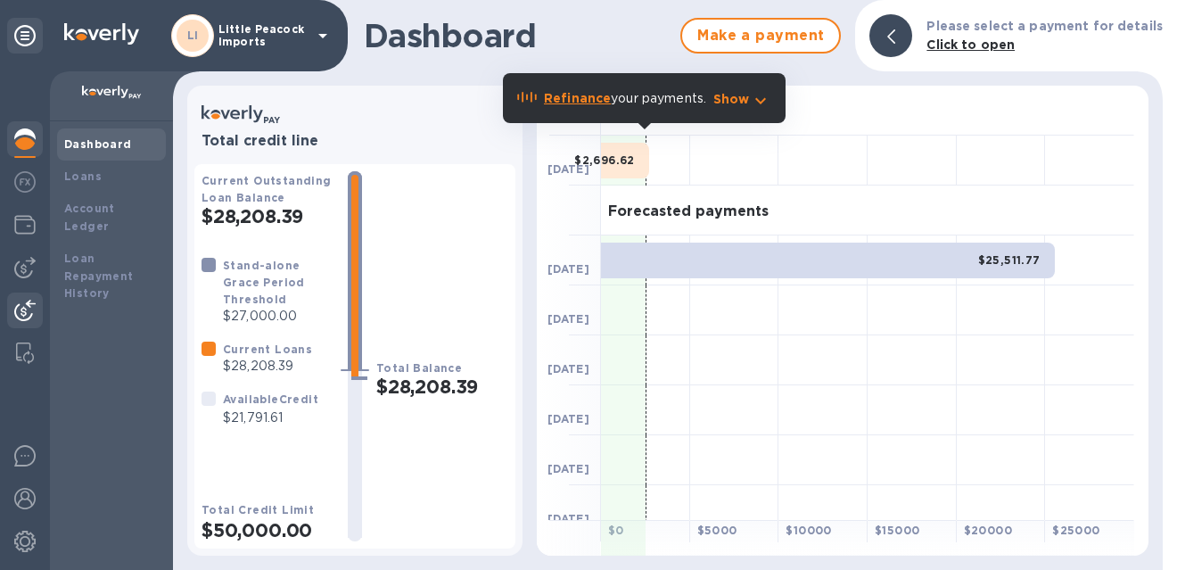
click at [21, 307] on img at bounding box center [24, 310] width 21 height 21
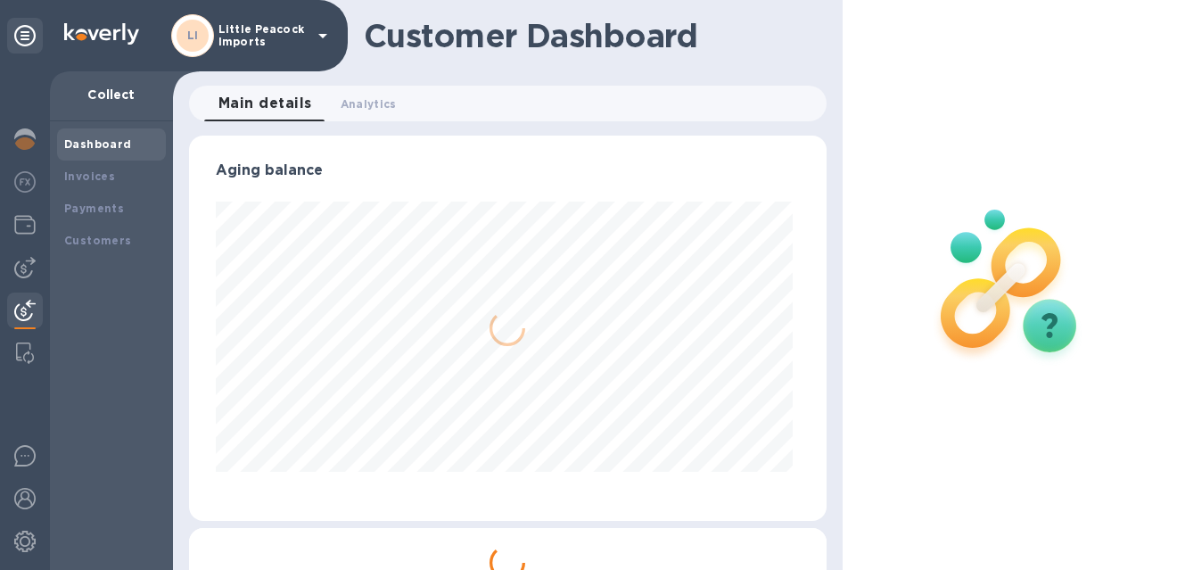
scroll to position [385, 630]
click at [25, 269] on img at bounding box center [24, 267] width 21 height 21
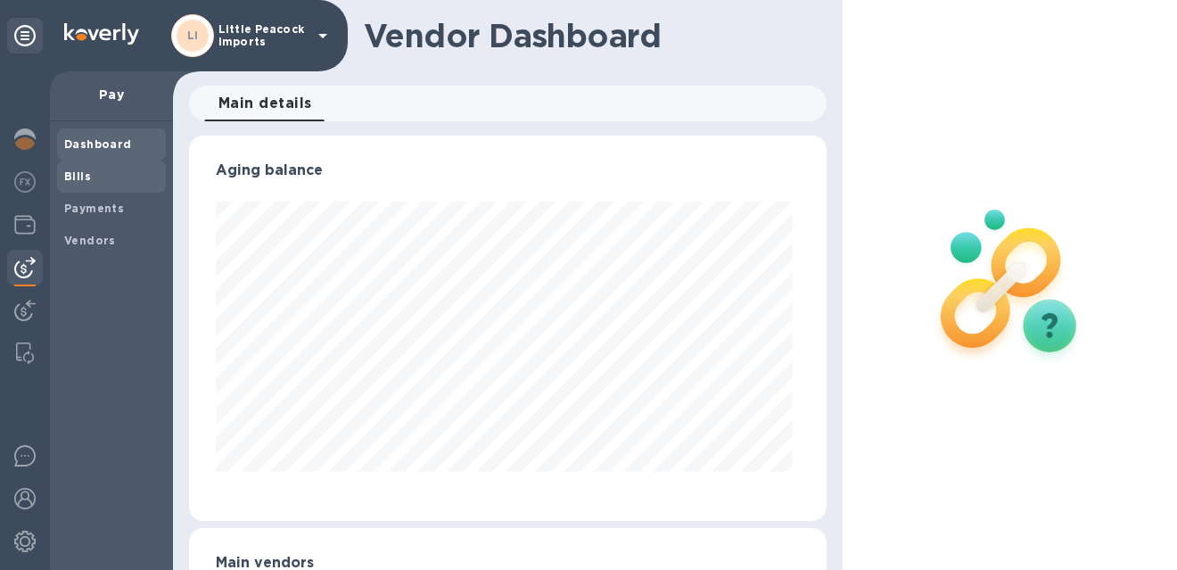
click at [91, 177] on span "Bills" at bounding box center [111, 177] width 95 height 18
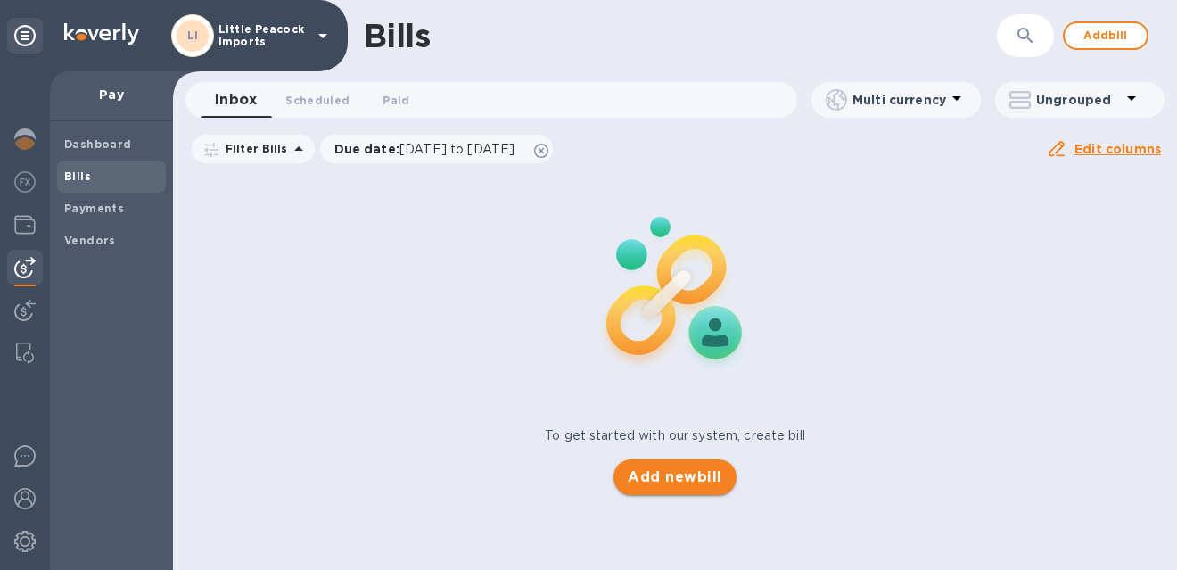
click at [693, 476] on span "Add new bill" at bounding box center [675, 476] width 94 height 21
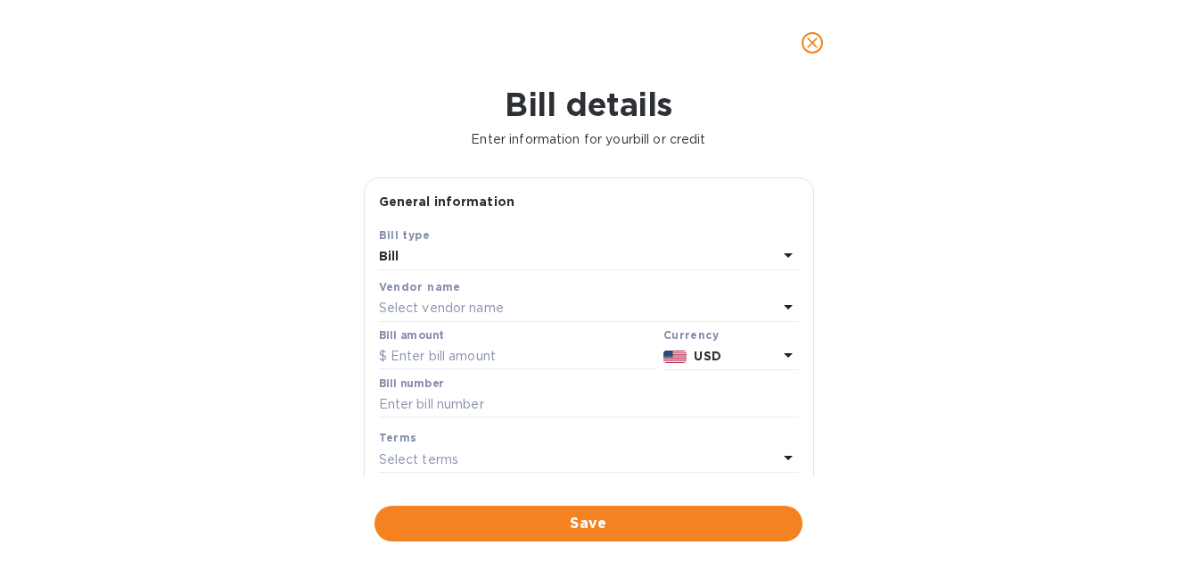
click at [461, 309] on p "Select vendor name" at bounding box center [441, 308] width 125 height 19
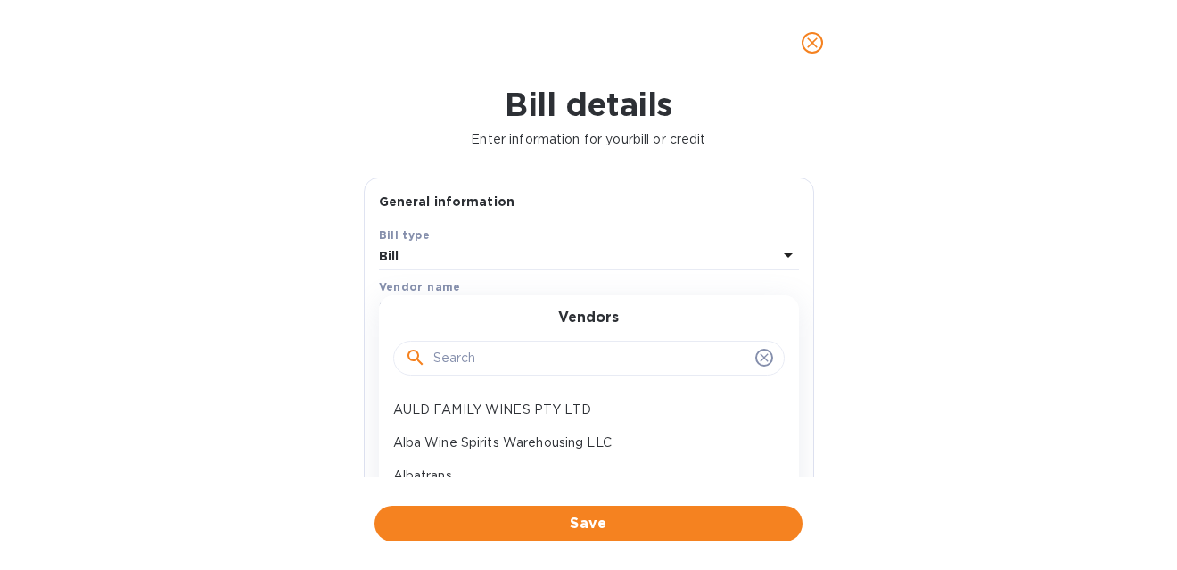
click at [482, 351] on input "text" at bounding box center [590, 358] width 315 height 27
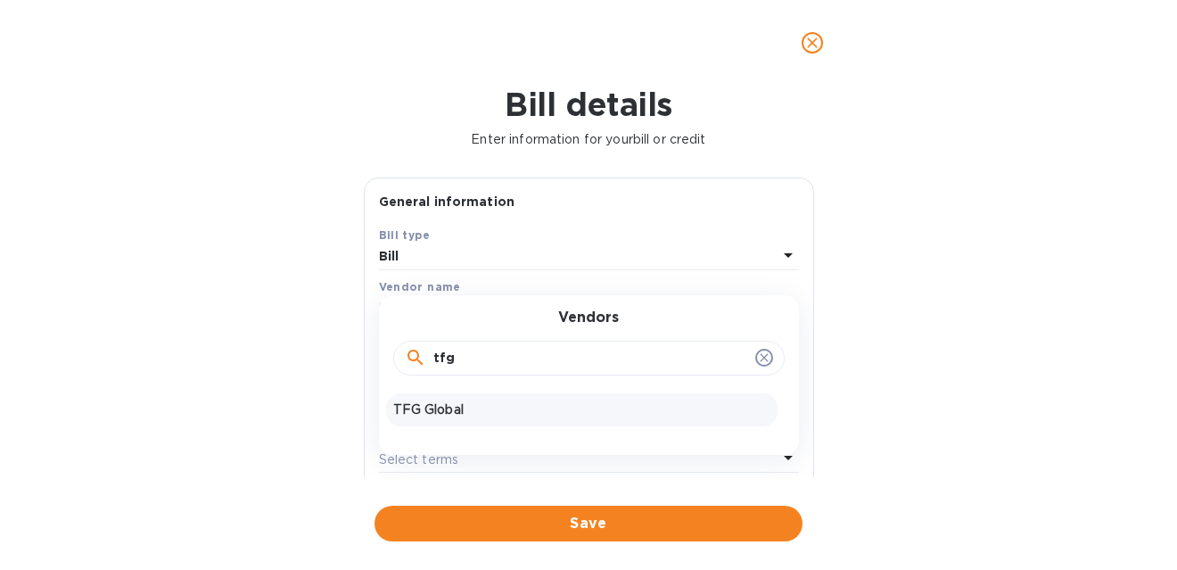
type input "tfg"
click at [466, 410] on p "TFG Global" at bounding box center [581, 409] width 377 height 19
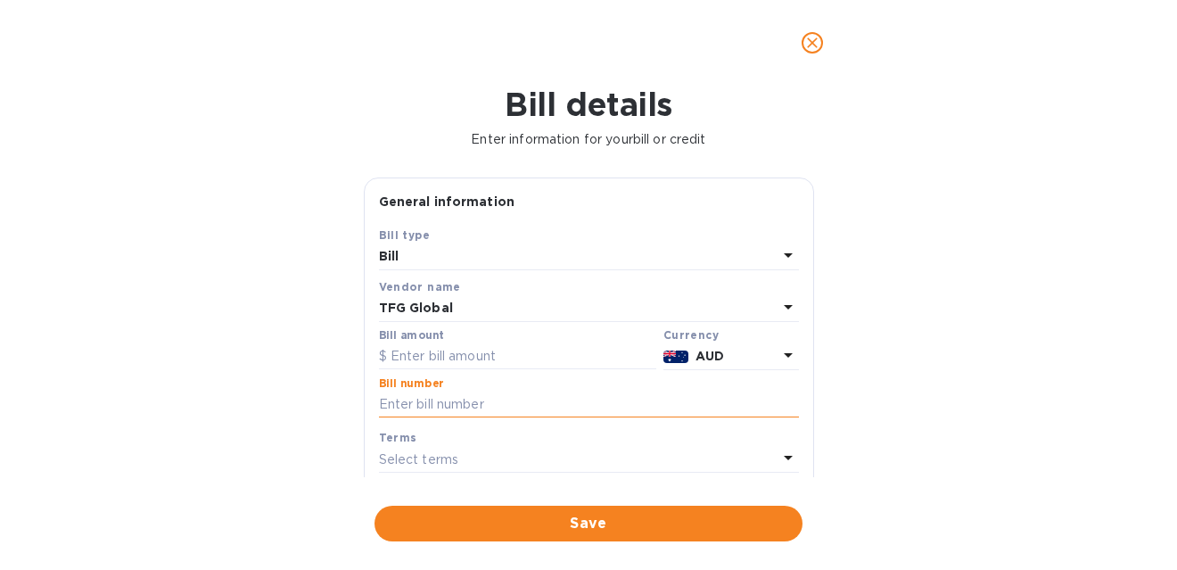
click at [490, 408] on input "text" at bounding box center [589, 405] width 420 height 27
paste input "S00012138"
type input "S00012138"
click at [494, 358] on input "text" at bounding box center [517, 356] width 277 height 27
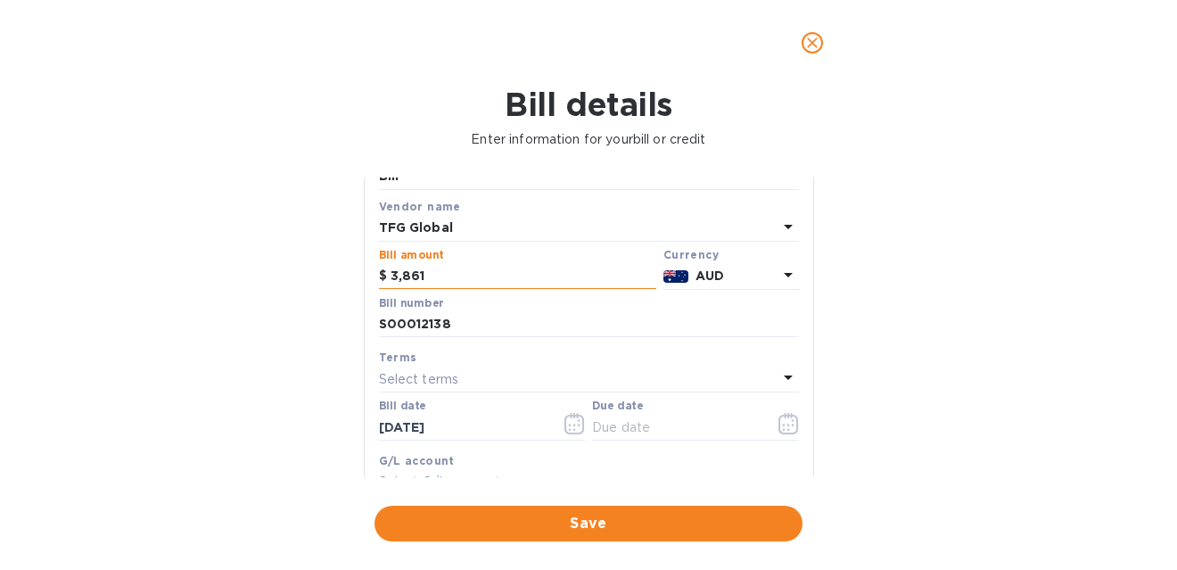
scroll to position [111, 0]
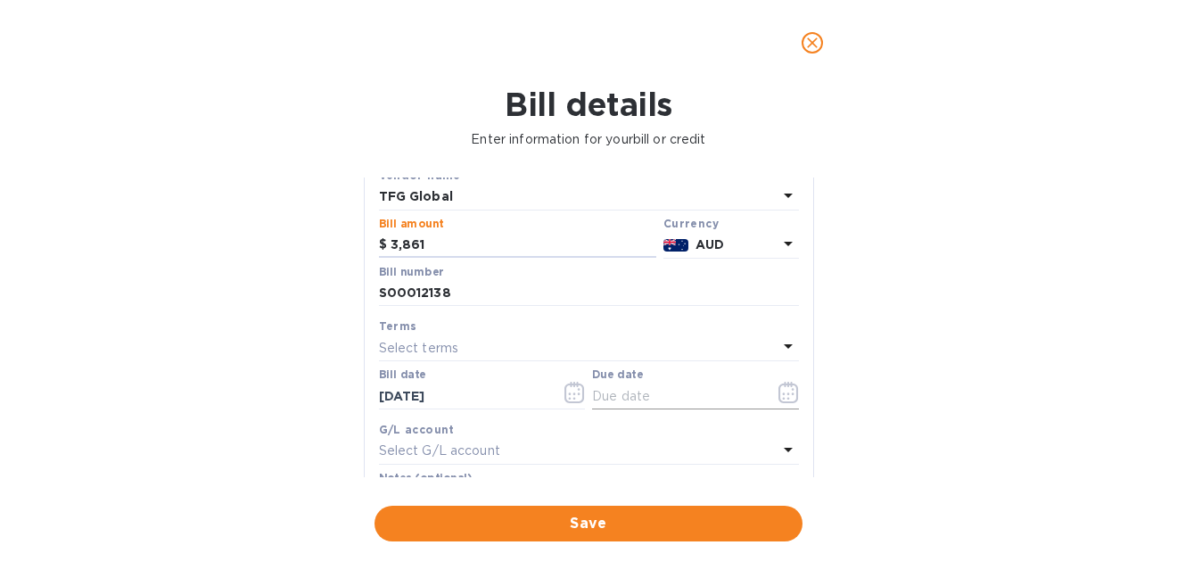
type input "3,861"
click at [779, 389] on icon "button" at bounding box center [789, 392] width 21 height 21
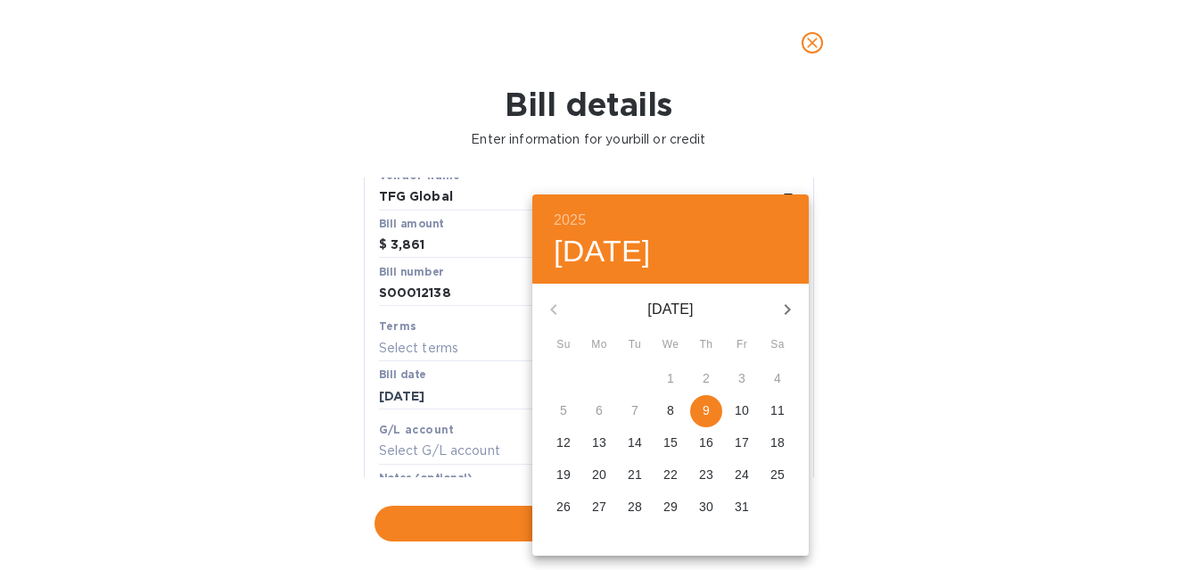
click at [703, 413] on p "9" at bounding box center [706, 410] width 7 height 18
type input "[DATE]"
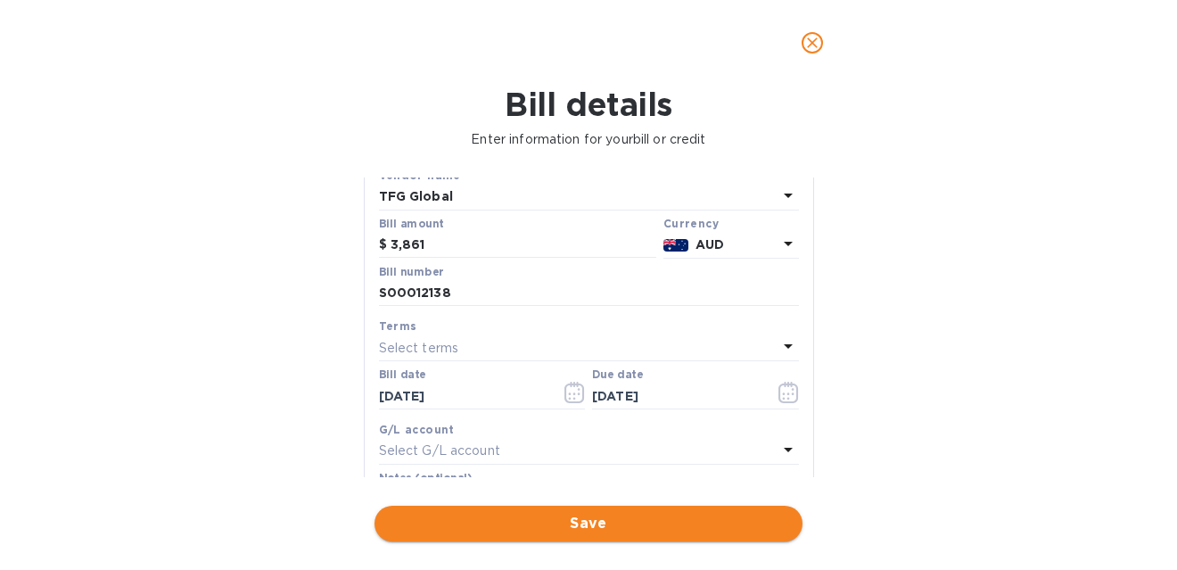
click at [595, 519] on span "Save" at bounding box center [589, 523] width 400 height 21
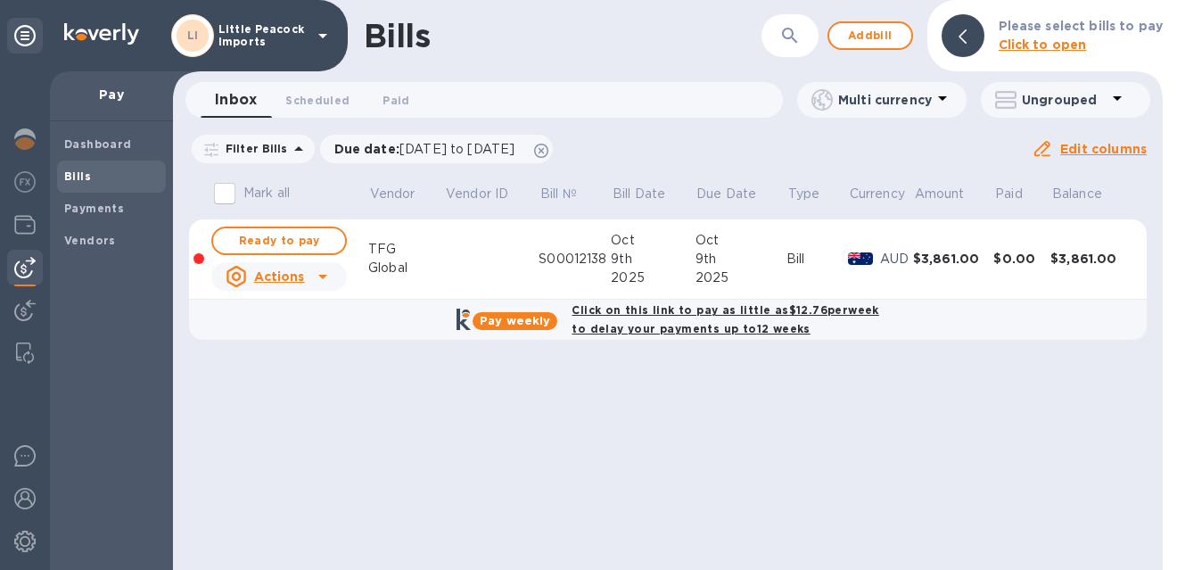
click at [280, 279] on u "Actions" at bounding box center [279, 276] width 51 height 14
click at [650, 252] on div "9th" at bounding box center [653, 259] width 84 height 19
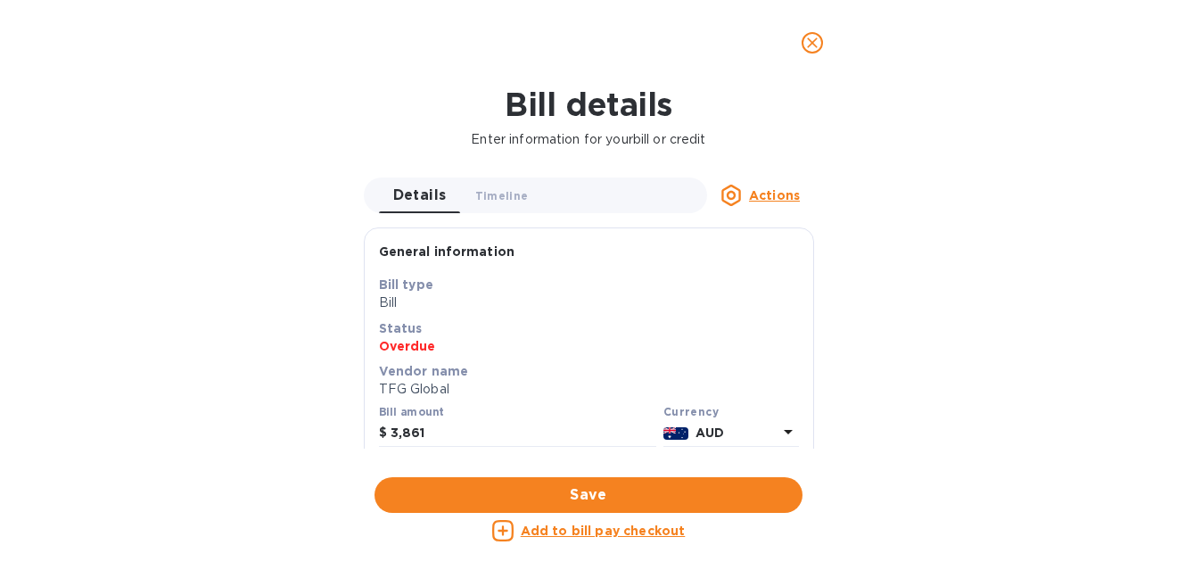
click at [778, 433] on icon at bounding box center [788, 431] width 21 height 21
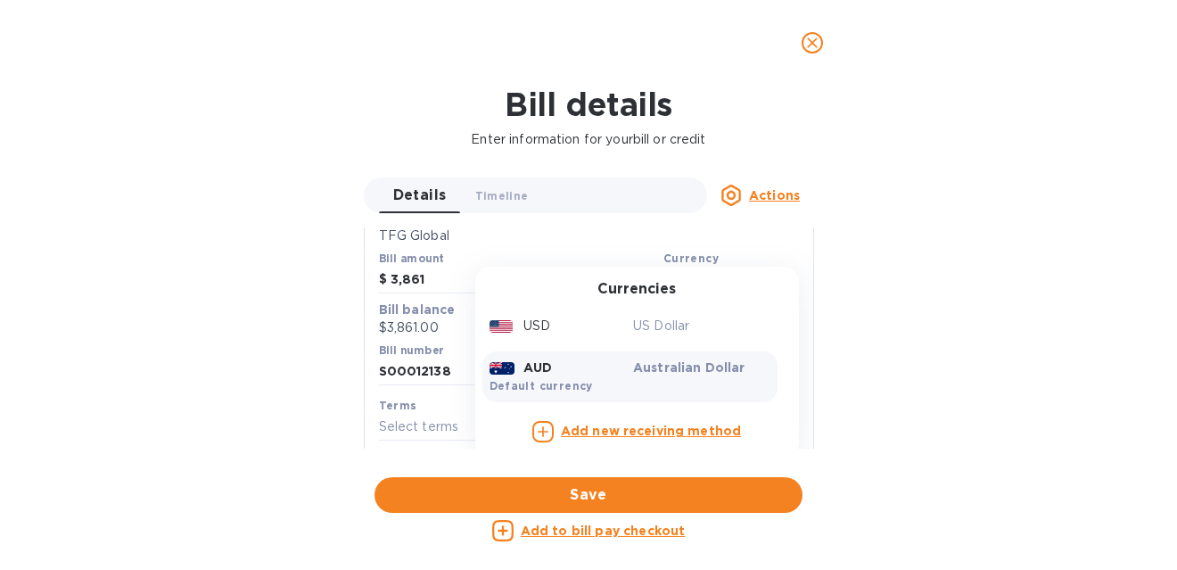
scroll to position [154, 0]
click at [661, 326] on p "US Dollar" at bounding box center [701, 325] width 137 height 19
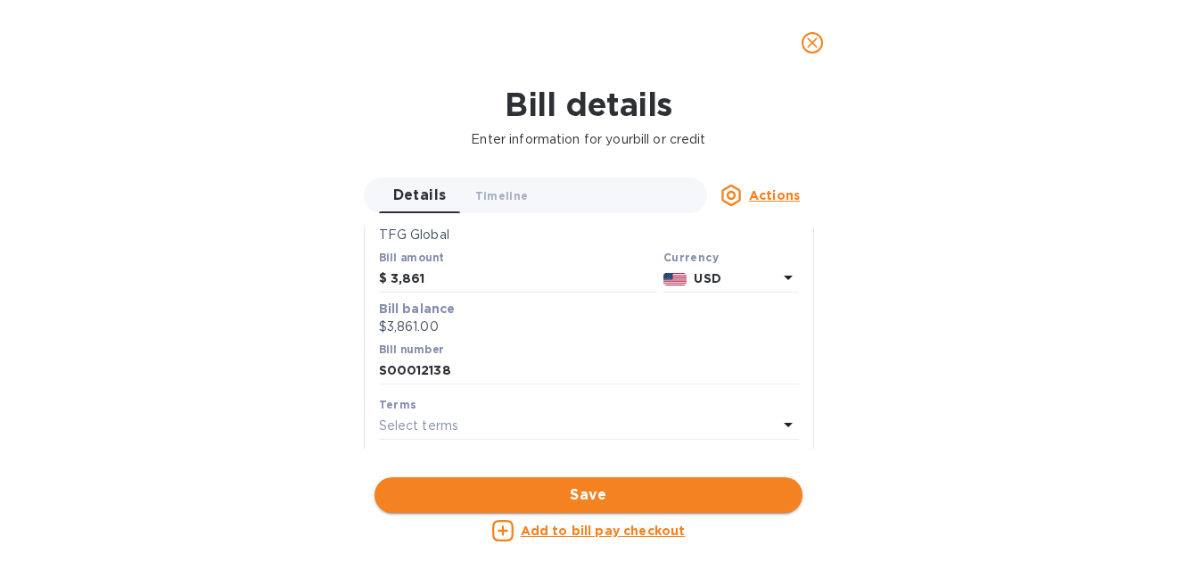
click at [623, 491] on span "Save" at bounding box center [589, 494] width 400 height 21
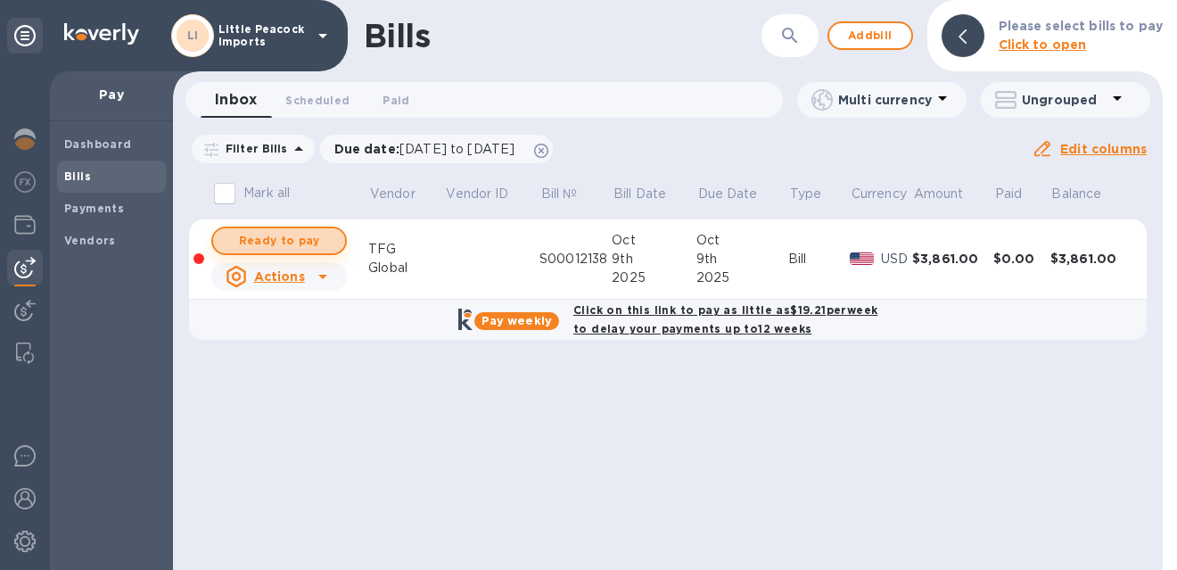
click at [313, 240] on span "Ready to pay" at bounding box center [278, 240] width 103 height 21
checkbox input "true"
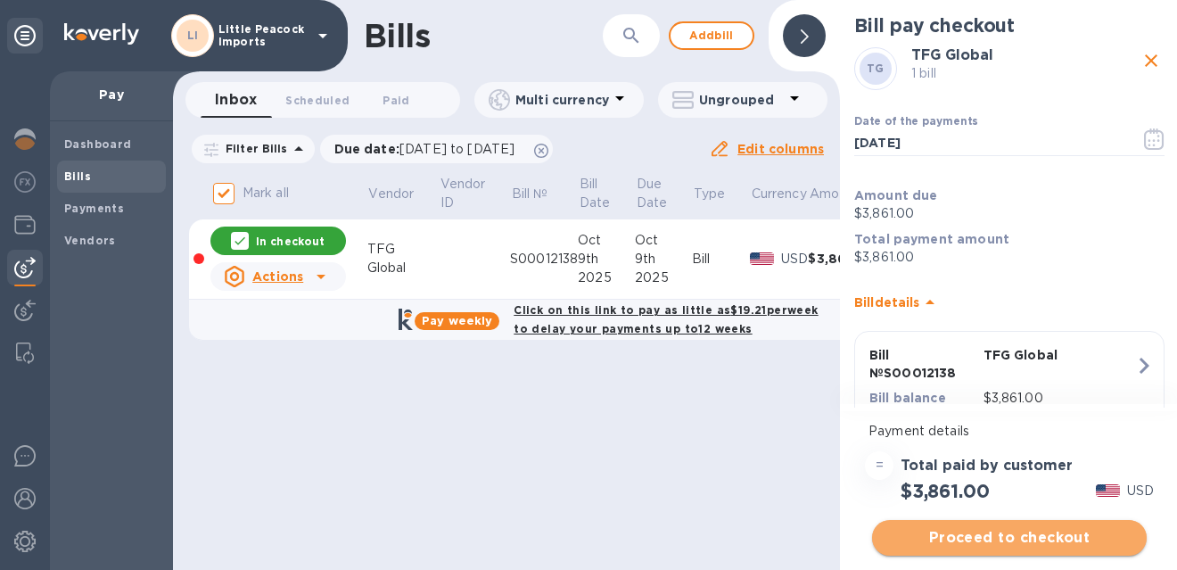
click at [1008, 537] on span "Proceed to checkout" at bounding box center [1010, 537] width 246 height 21
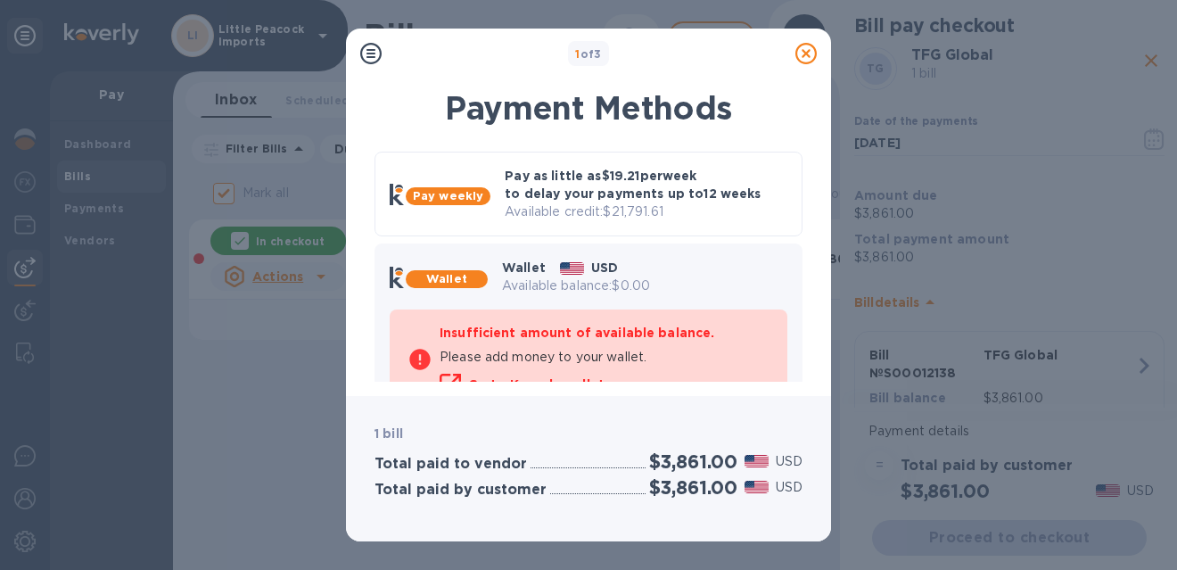
scroll to position [199, 0]
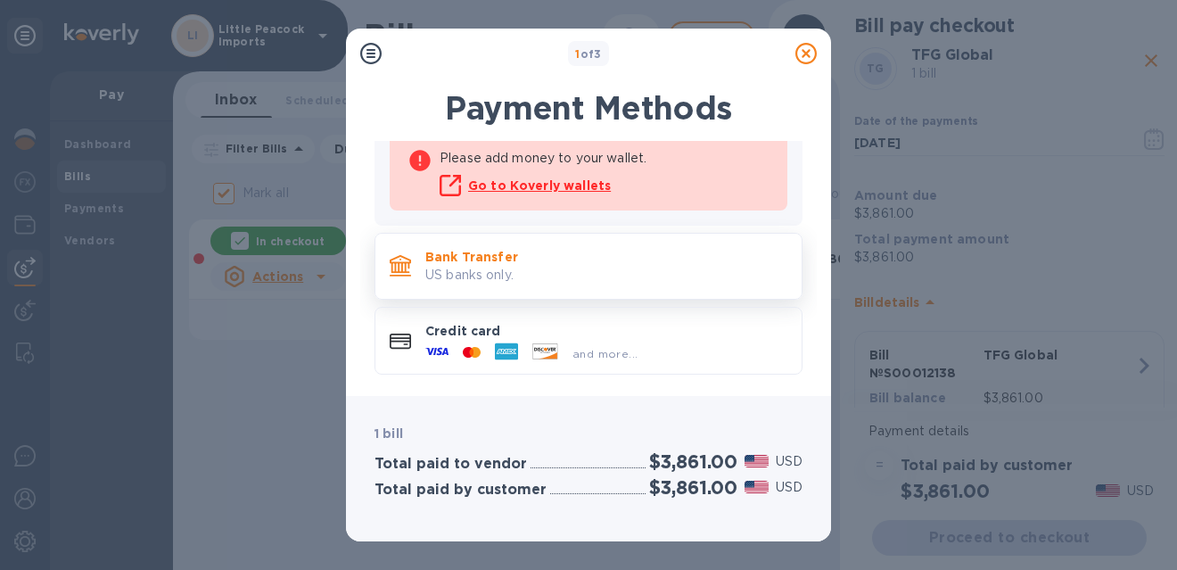
click at [621, 276] on p "US banks only." at bounding box center [606, 275] width 362 height 19
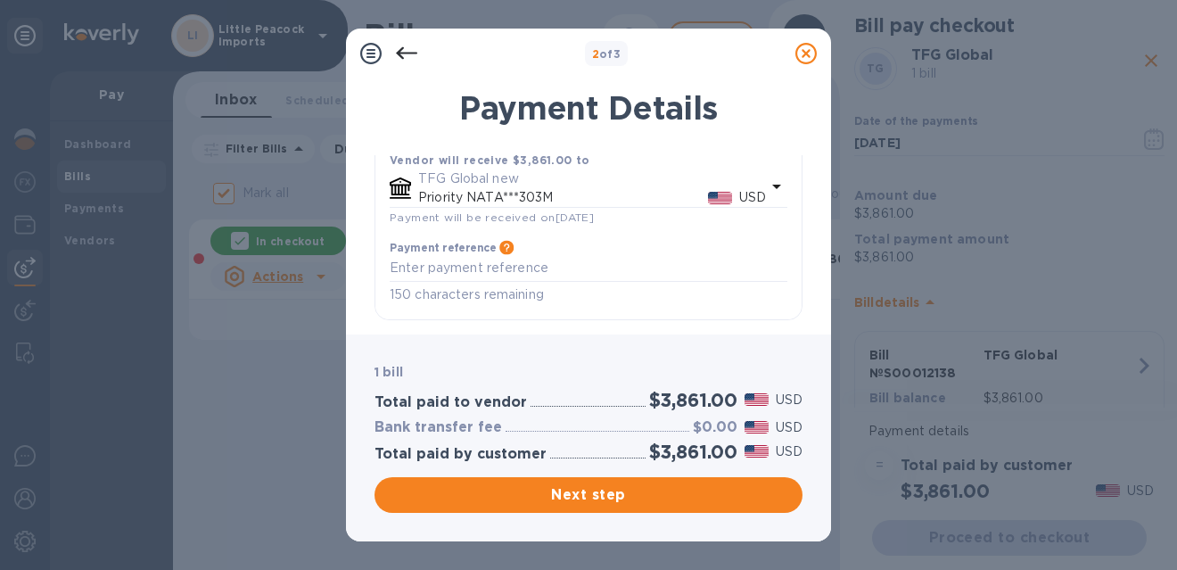
scroll to position [232, 0]
click at [644, 498] on span "Next step" at bounding box center [589, 494] width 400 height 21
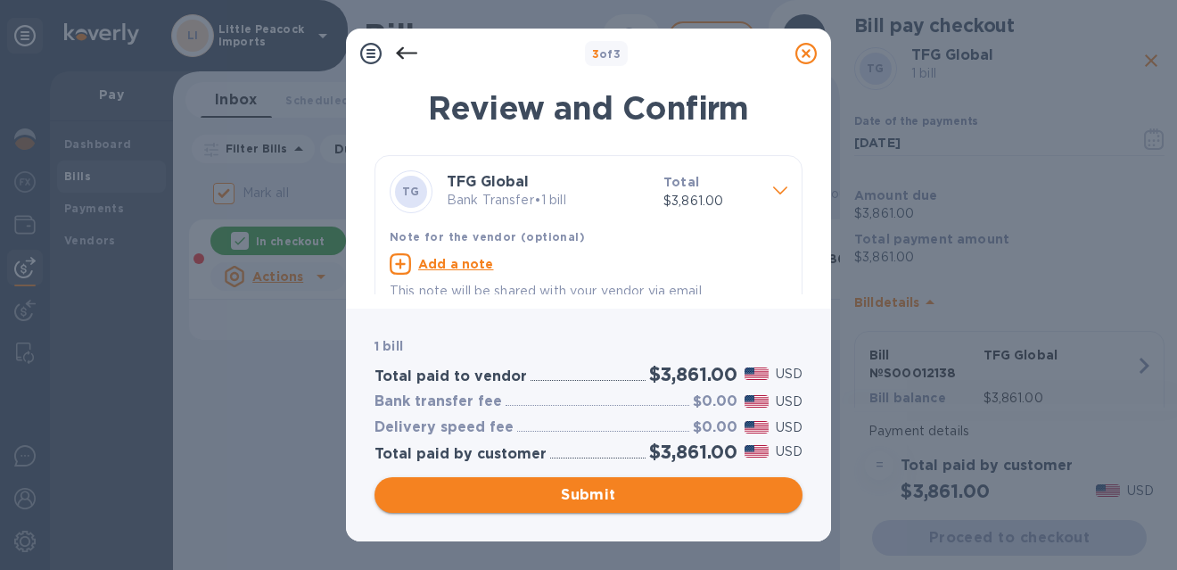
click at [642, 481] on button "Submit" at bounding box center [589, 495] width 428 height 36
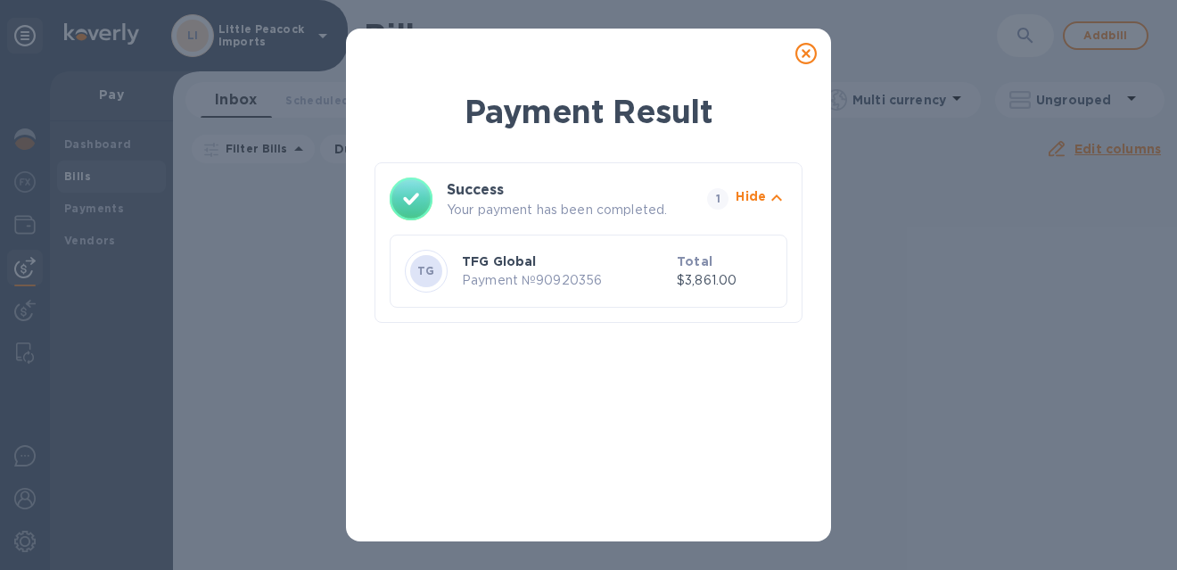
click at [808, 48] on icon at bounding box center [806, 53] width 21 height 21
